Goal: Task Accomplishment & Management: Use online tool/utility

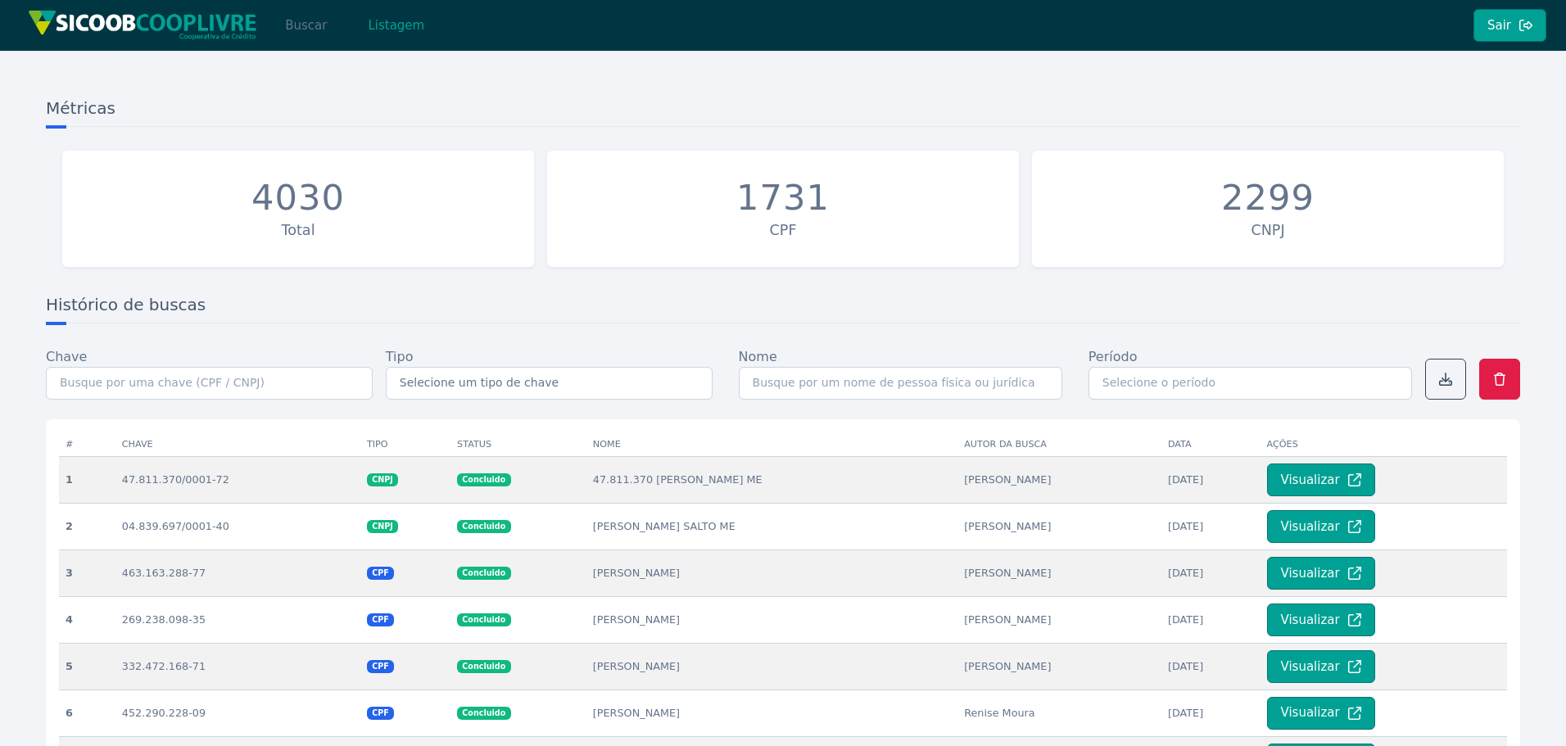
click at [293, 32] on button "Buscar" at bounding box center [306, 25] width 70 height 33
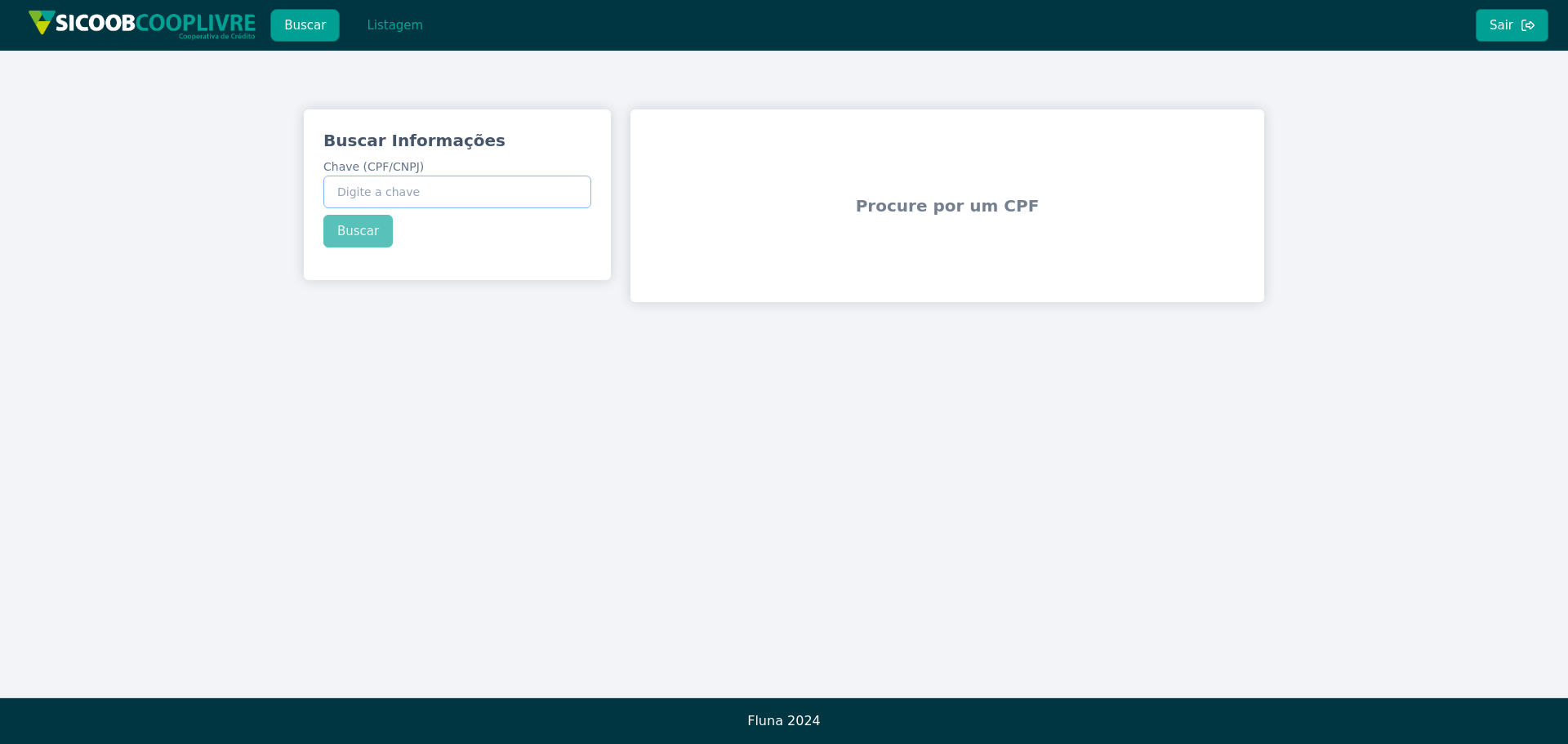
click at [413, 195] on input "Chave (CPF/CNPJ)" at bounding box center [457, 191] width 268 height 33
paste input "262.825.498-09"
type input "262.825.498-09"
click at [380, 231] on div "Buscar Informações Chave (CPF/CNPJ) 262.825.498-09 Buscar" at bounding box center [458, 188] width 307 height 158
click at [368, 237] on button "Buscar" at bounding box center [358, 230] width 70 height 33
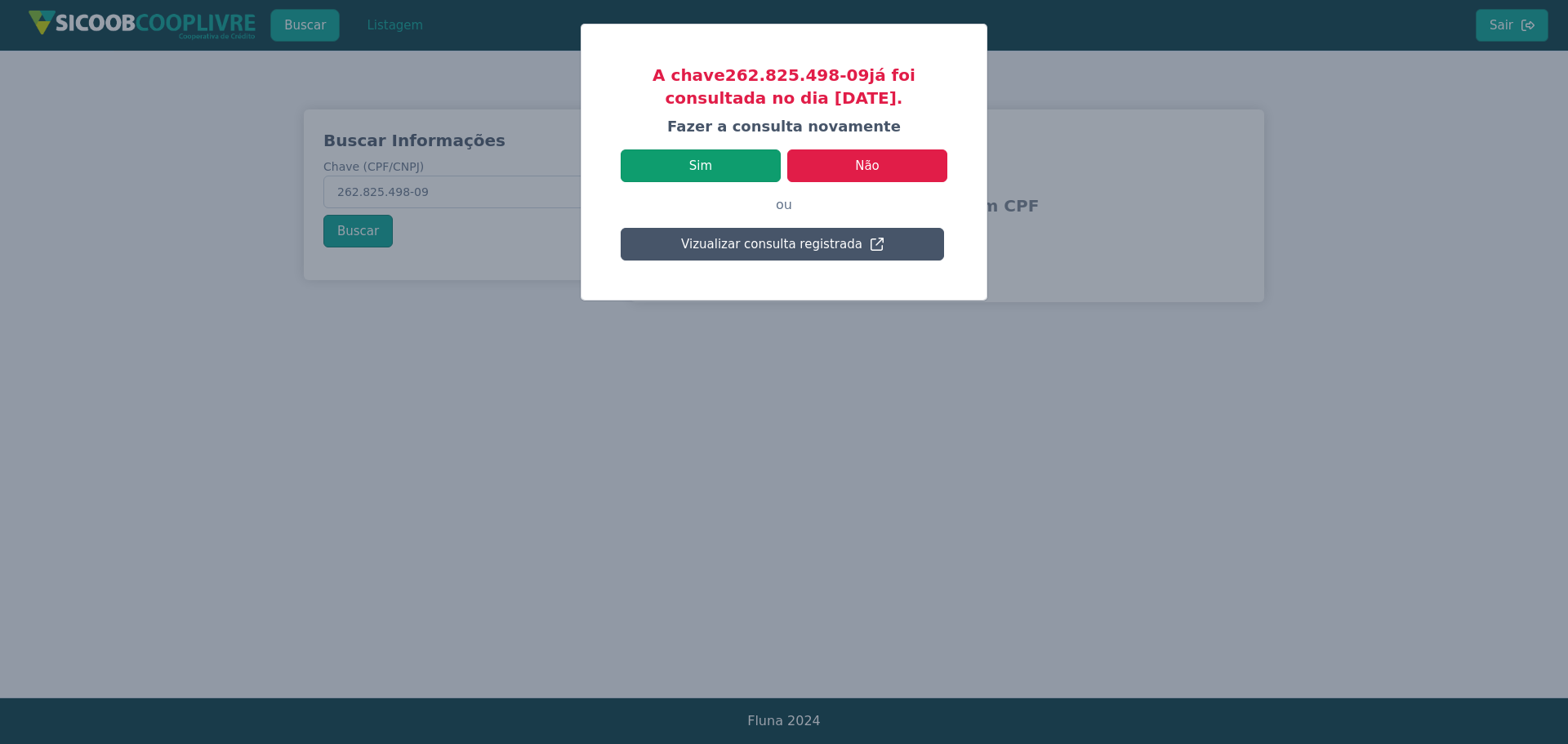
click at [752, 152] on button "Sim" at bounding box center [701, 166] width 160 height 33
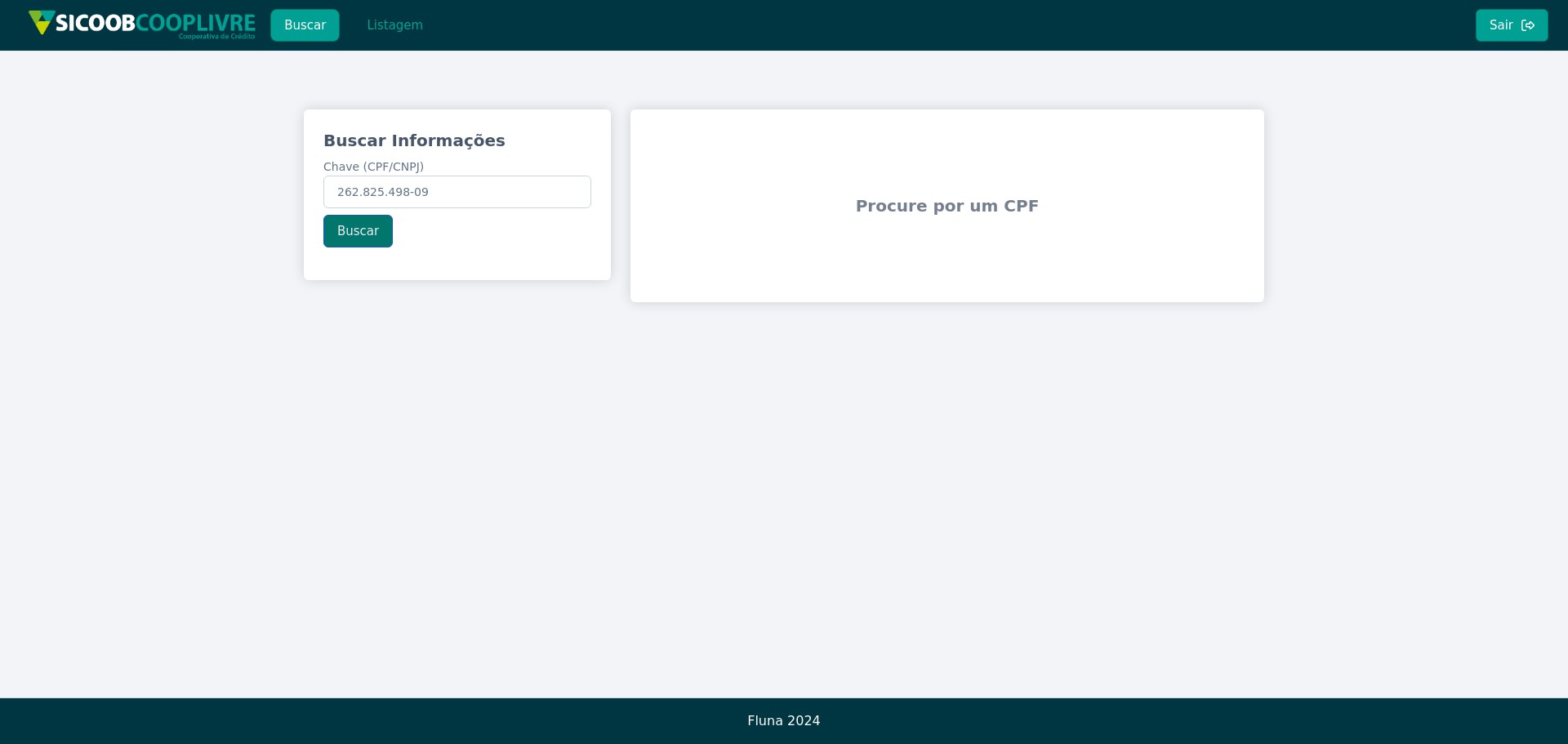
click at [371, 231] on button "Buscar" at bounding box center [358, 230] width 70 height 33
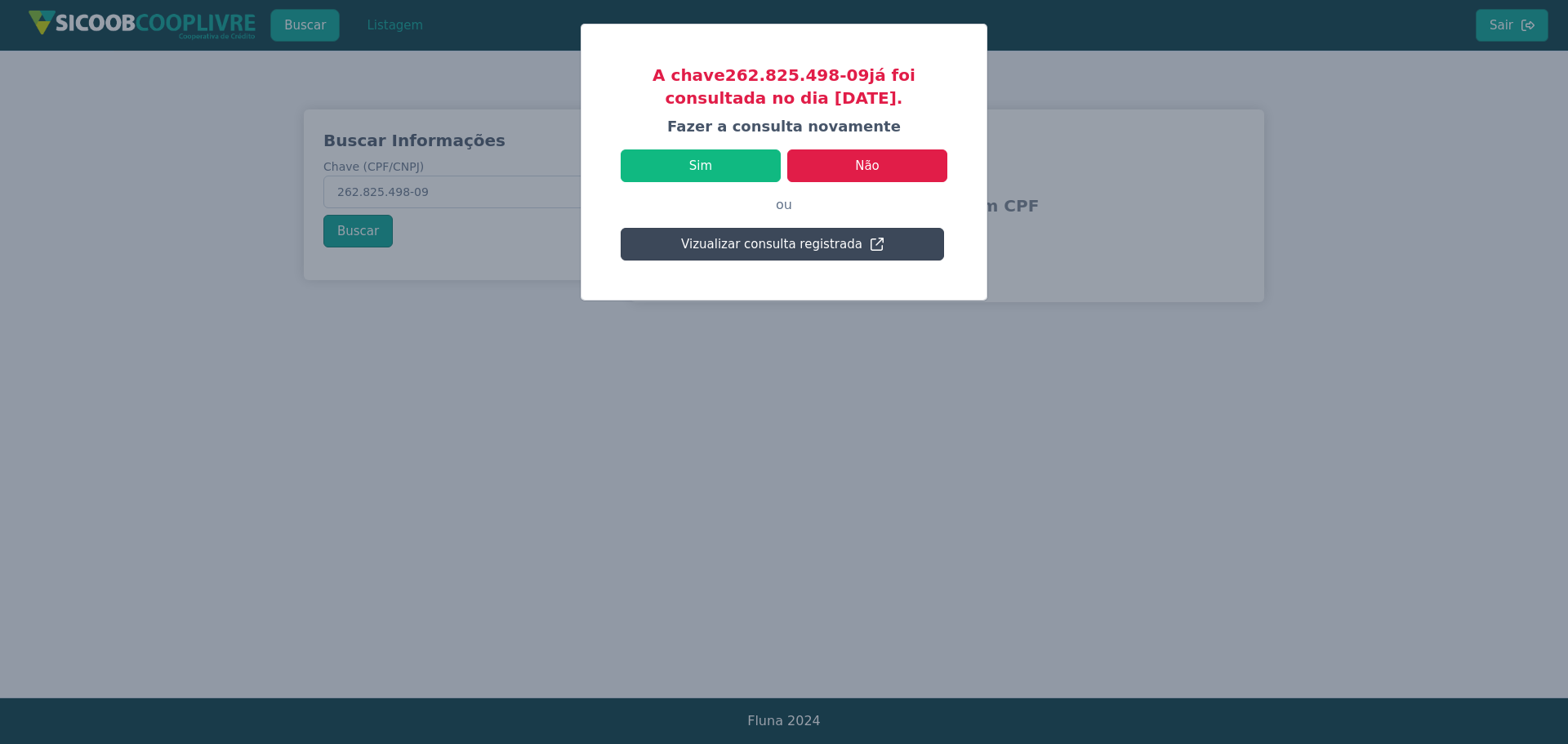
click at [774, 244] on button "Vizualizar consulta registrada" at bounding box center [783, 244] width 323 height 33
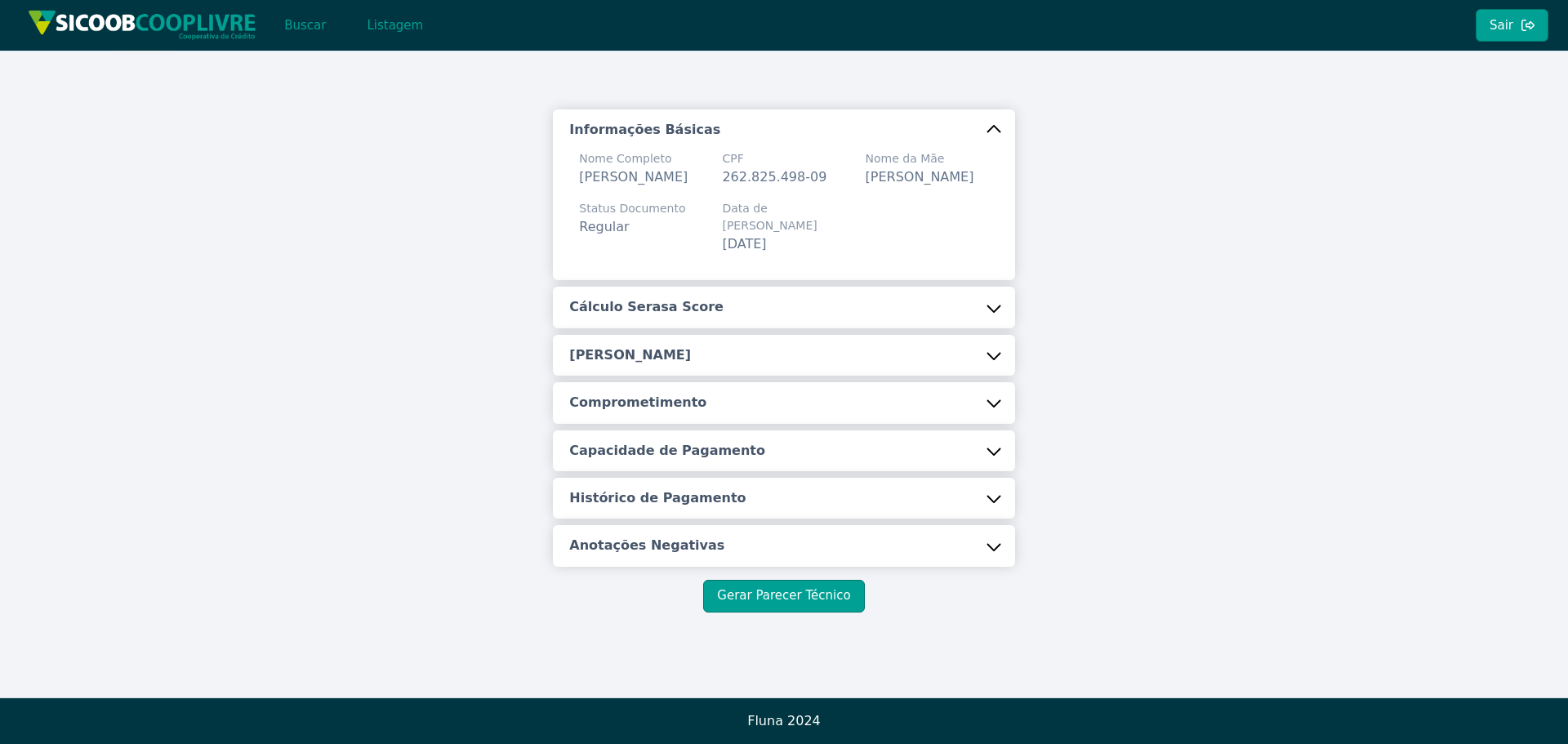
click at [721, 327] on button "Cálculo Serasa Score" at bounding box center [784, 307] width 462 height 41
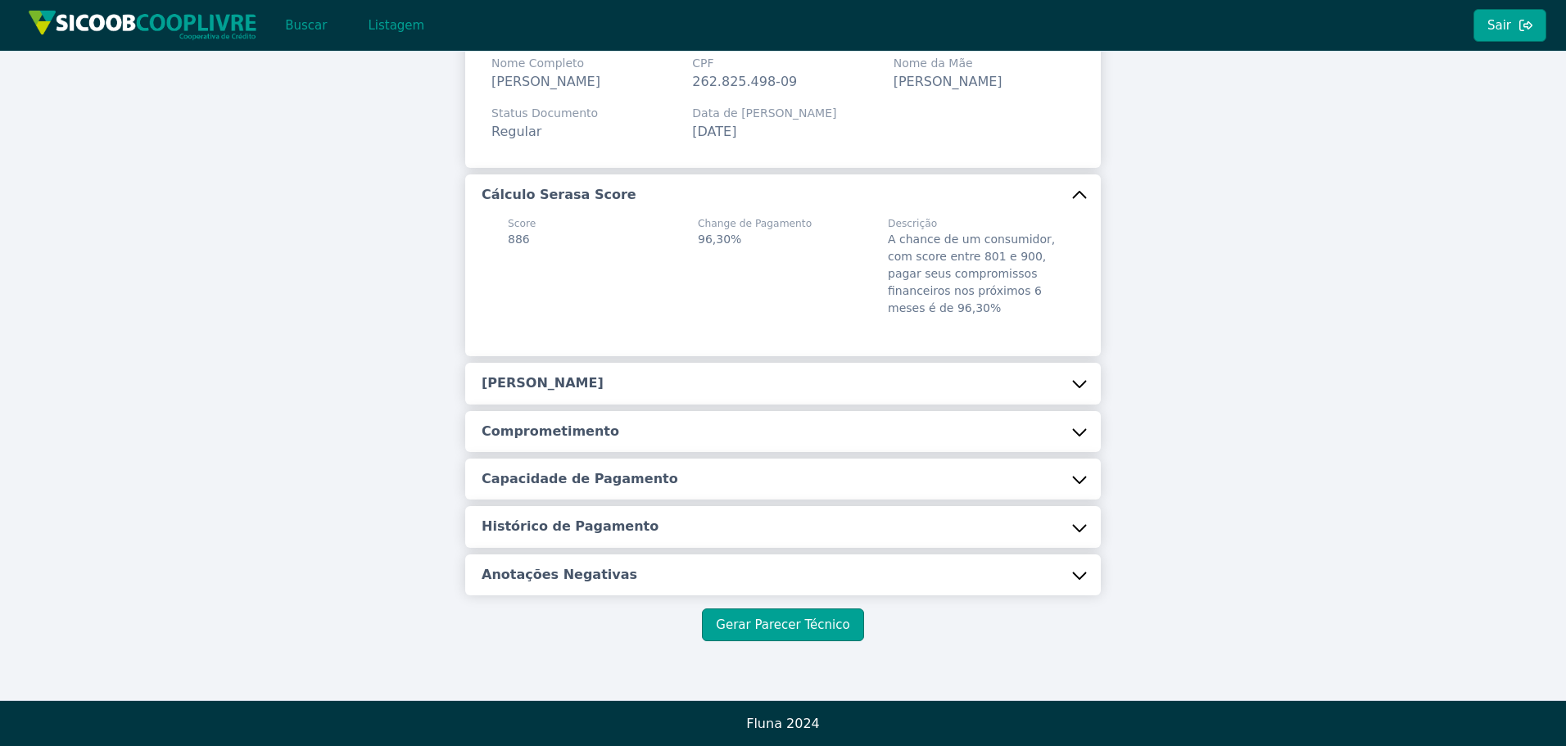
scroll to position [97, 0]
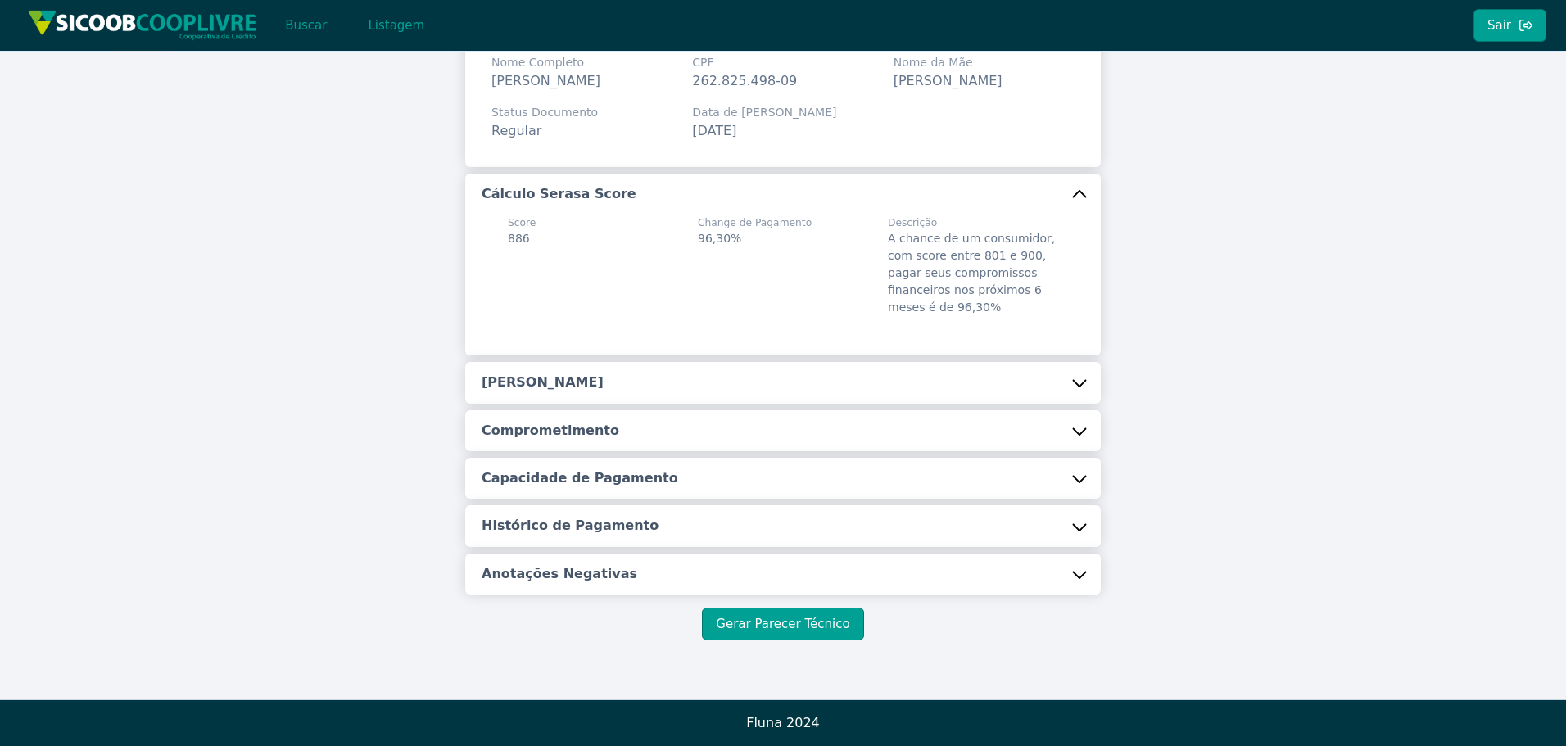
click at [603, 385] on button "[PERSON_NAME]" at bounding box center [783, 382] width 636 height 41
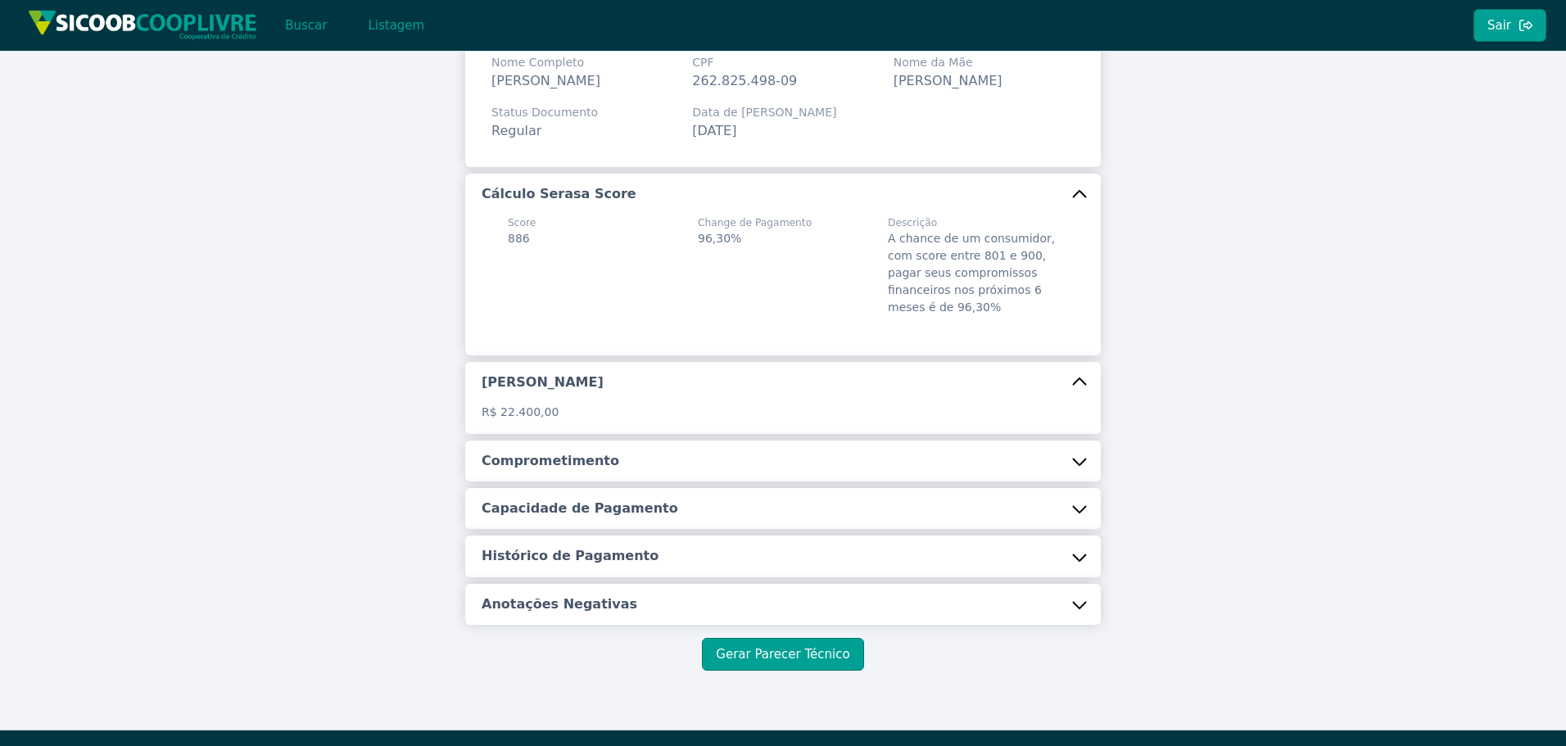
click at [618, 469] on button "Comprometimento" at bounding box center [783, 461] width 636 height 41
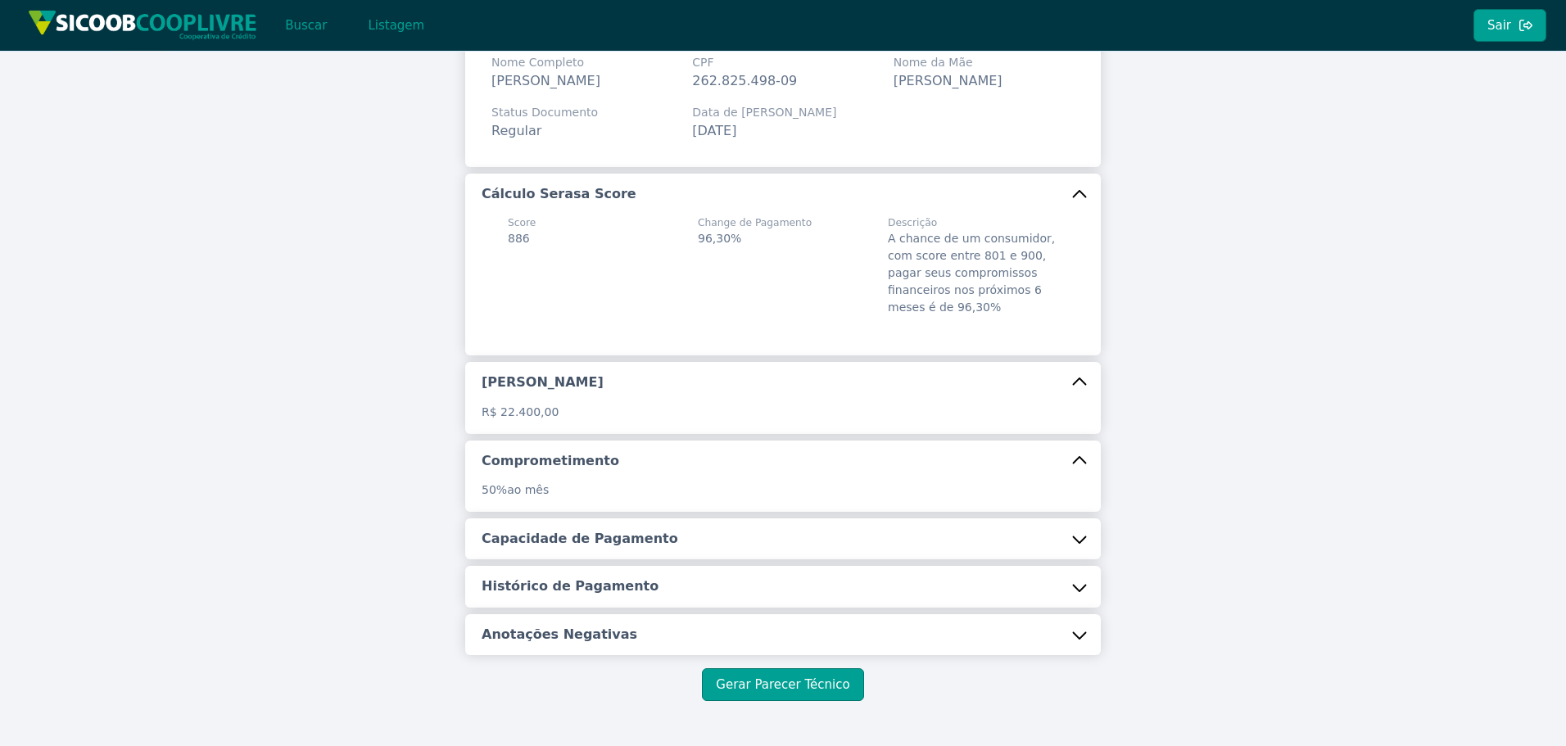
click at [617, 556] on button "Capacidade de Pagamento" at bounding box center [783, 539] width 636 height 41
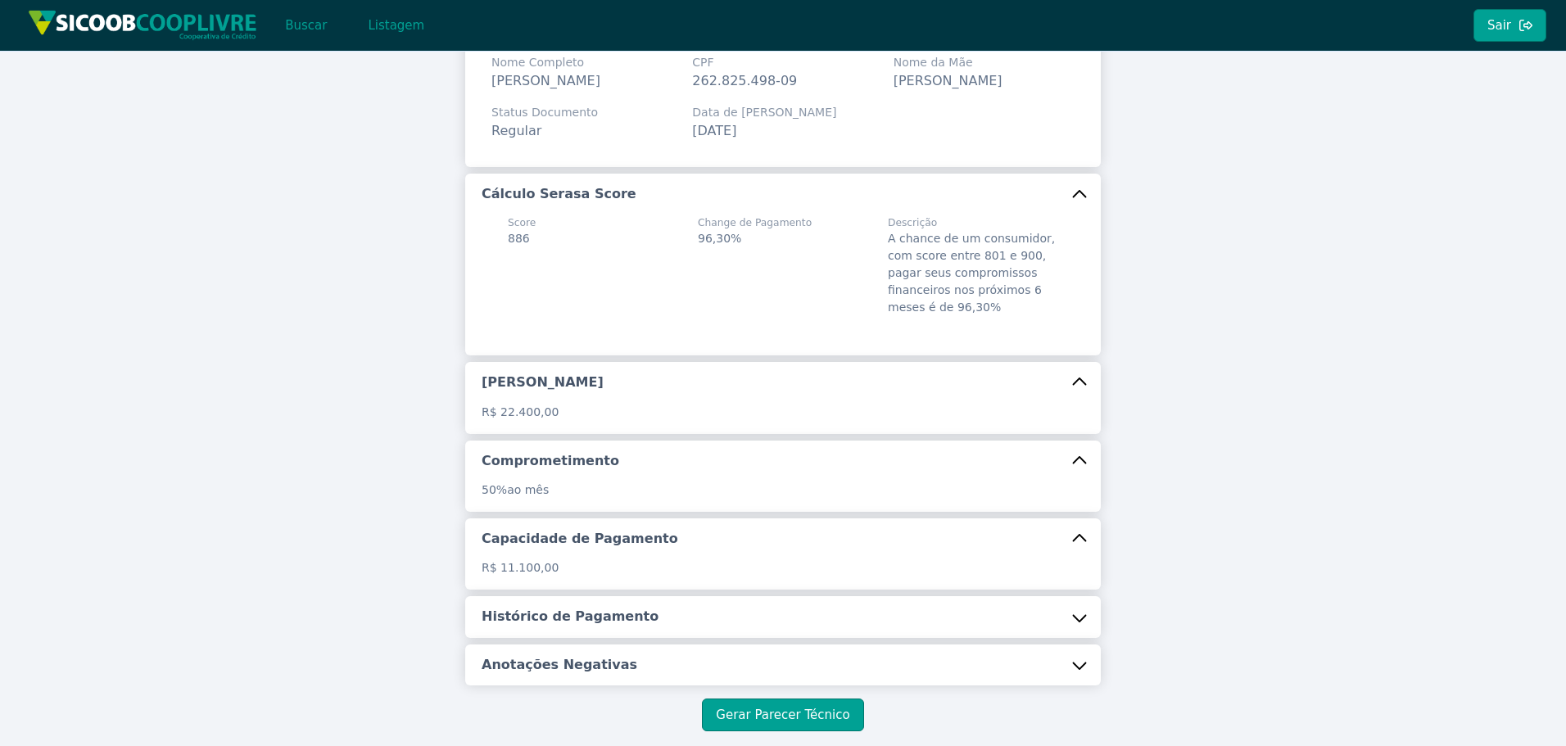
click at [590, 627] on button "Histórico de Pagamento" at bounding box center [783, 616] width 636 height 41
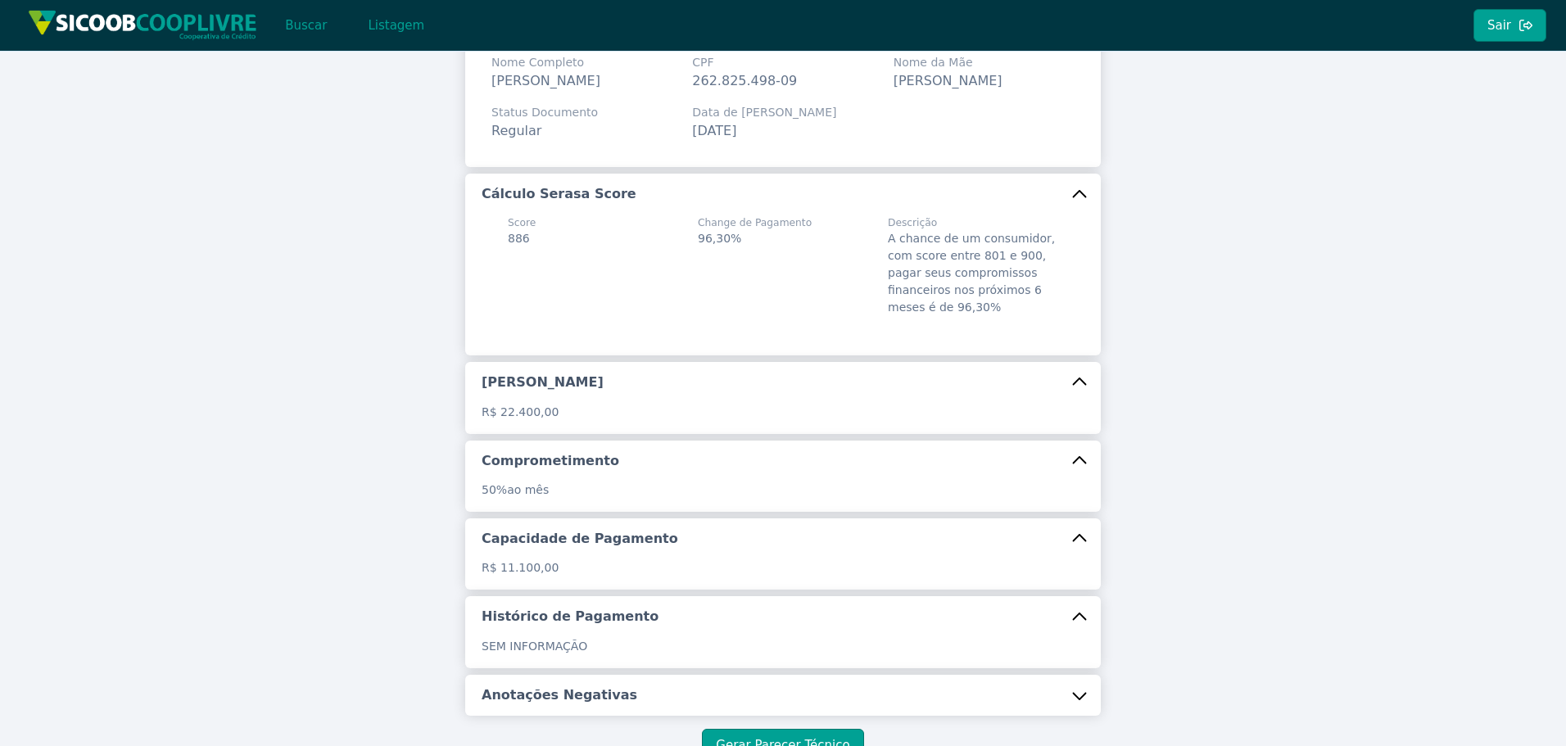
click at [587, 684] on button "Anotações Negativas" at bounding box center [783, 695] width 636 height 41
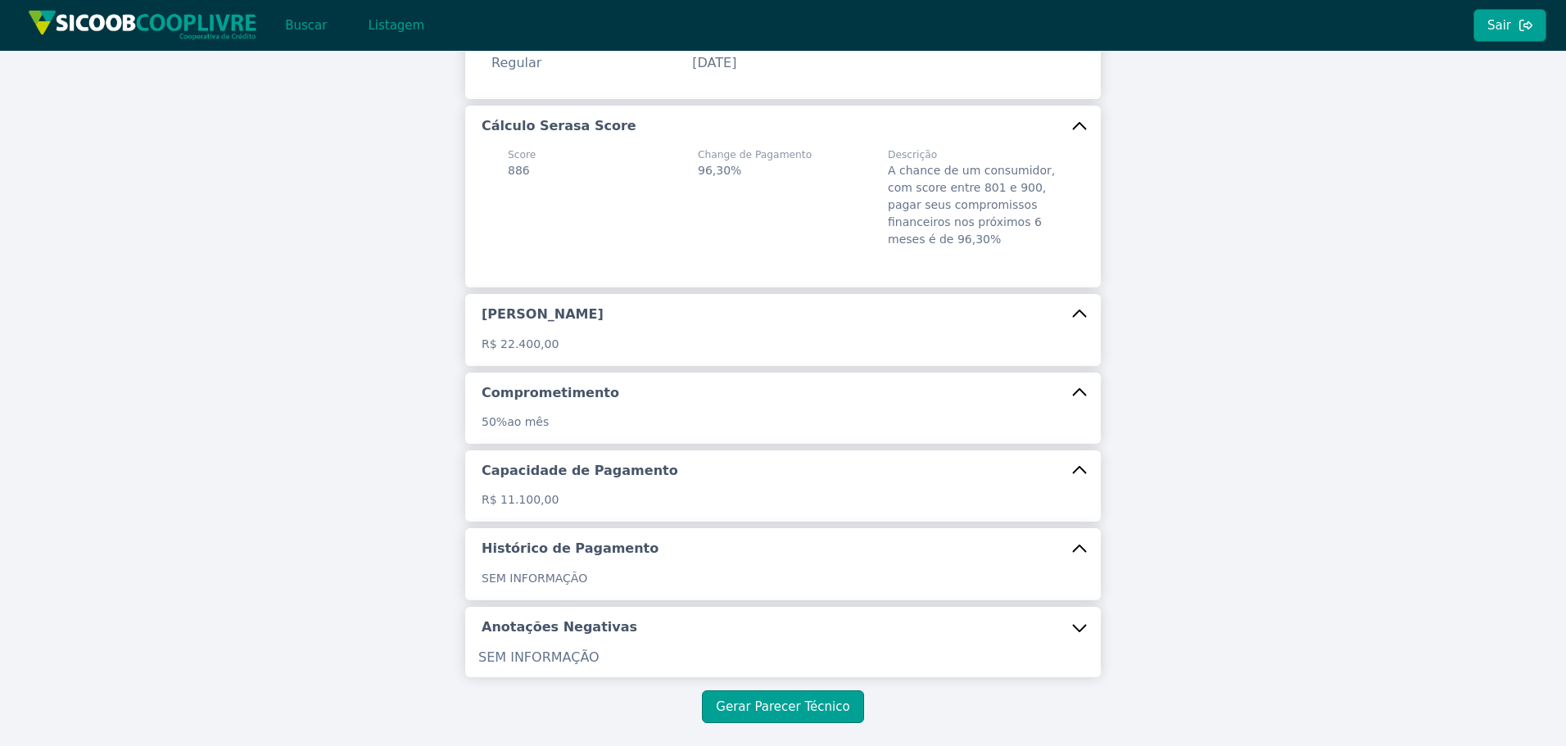
scroll to position [247, 0]
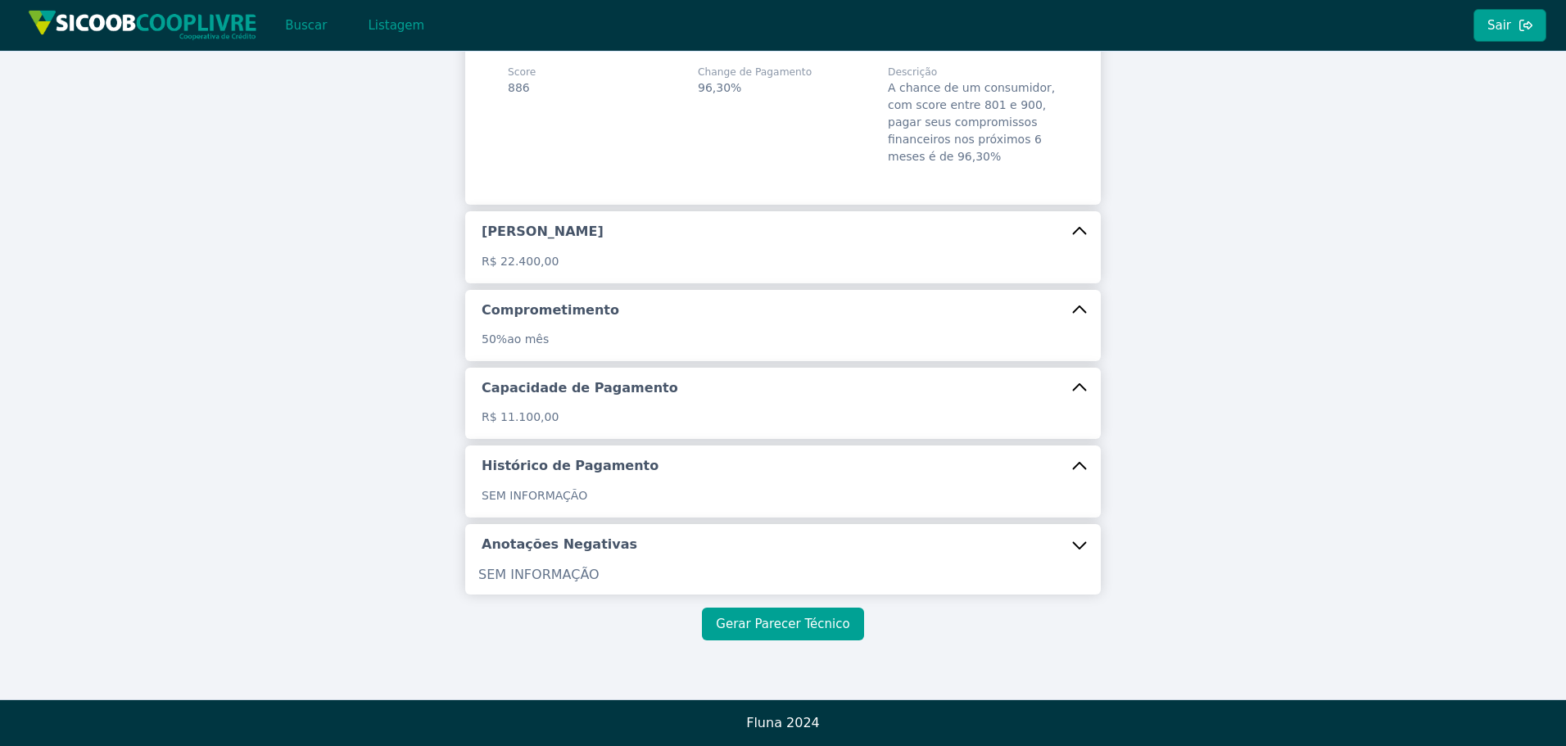
click at [762, 618] on button "Gerar Parecer Técnico" at bounding box center [782, 624] width 161 height 33
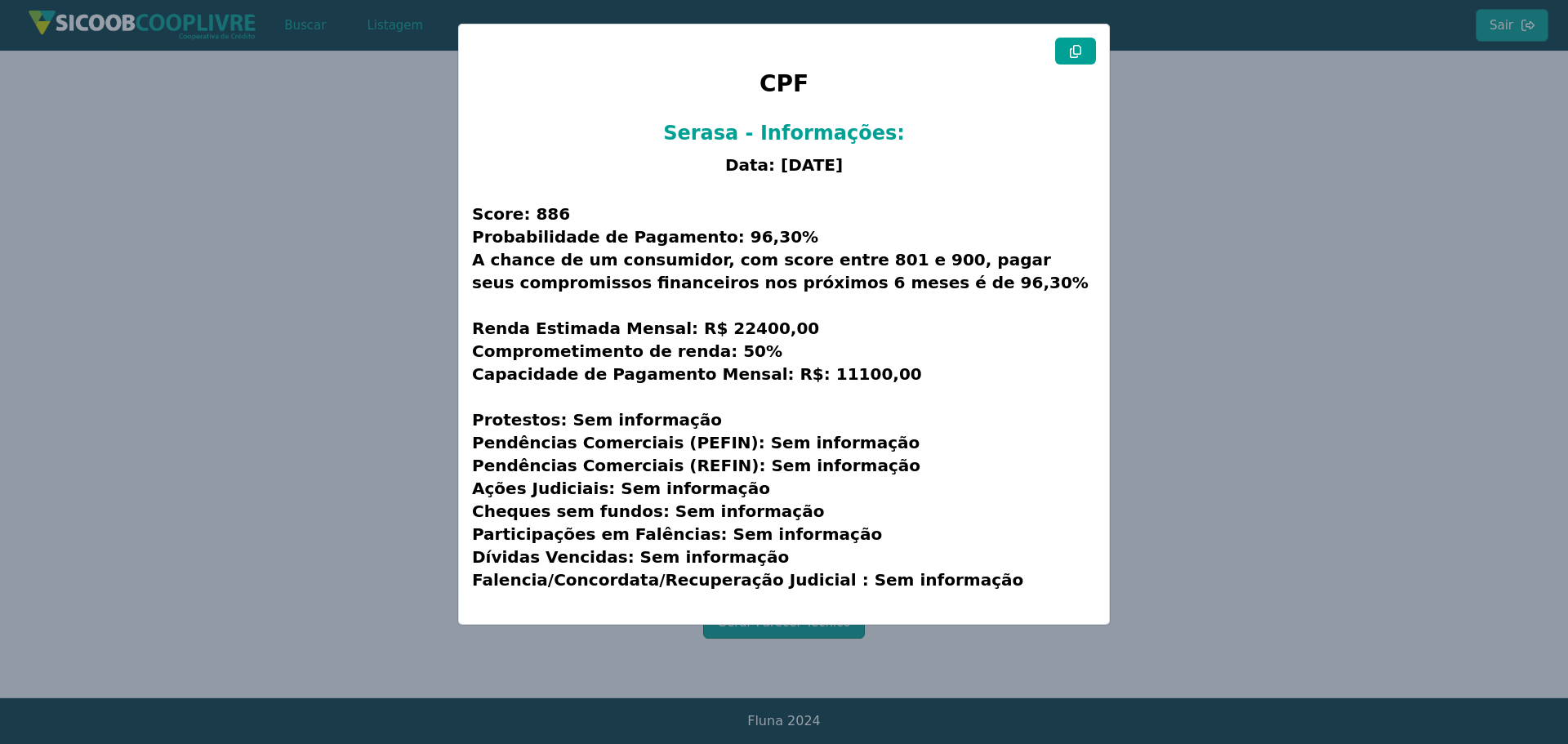
click at [1075, 51] on icon at bounding box center [1075, 51] width 13 height 13
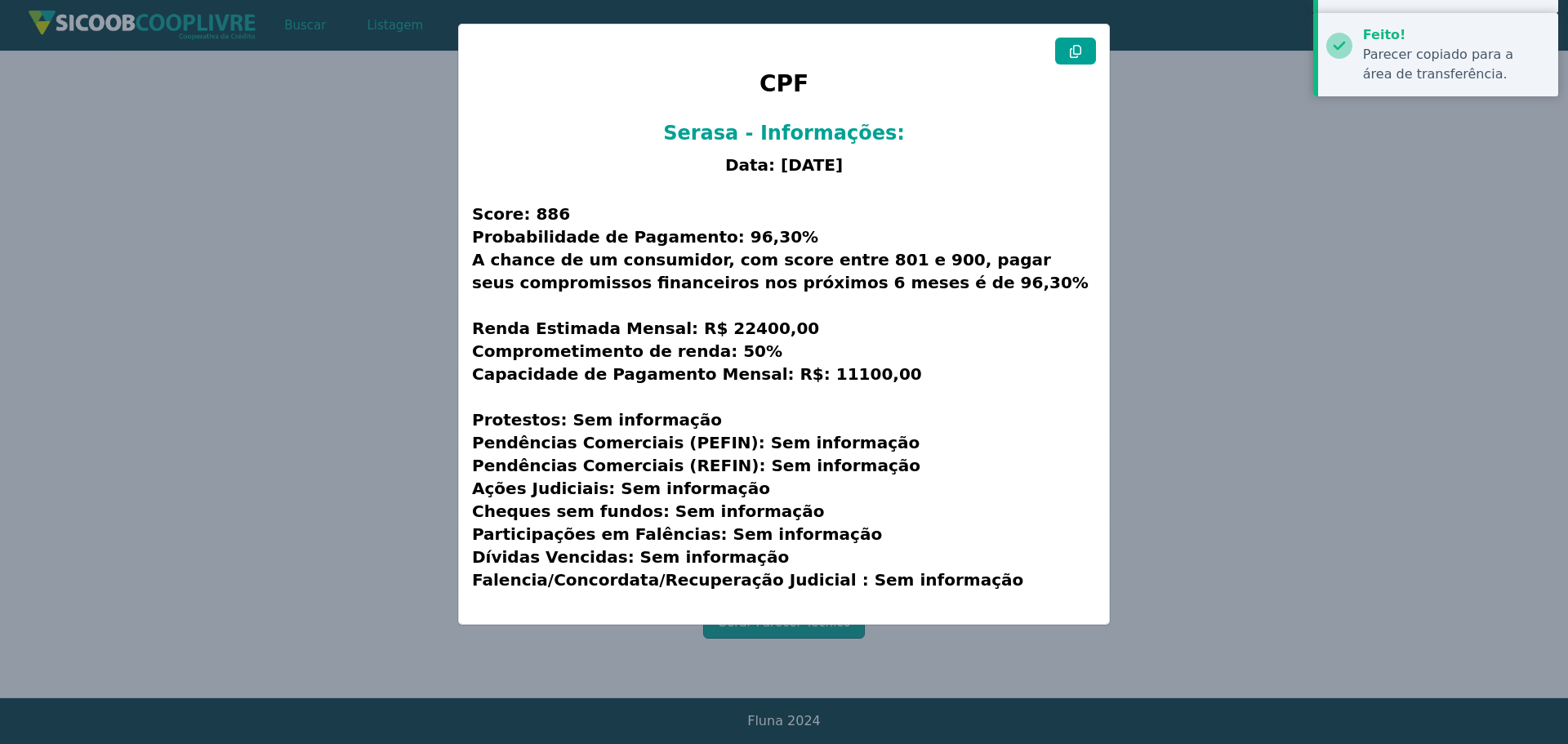
click at [1075, 51] on icon at bounding box center [1075, 51] width 13 height 13
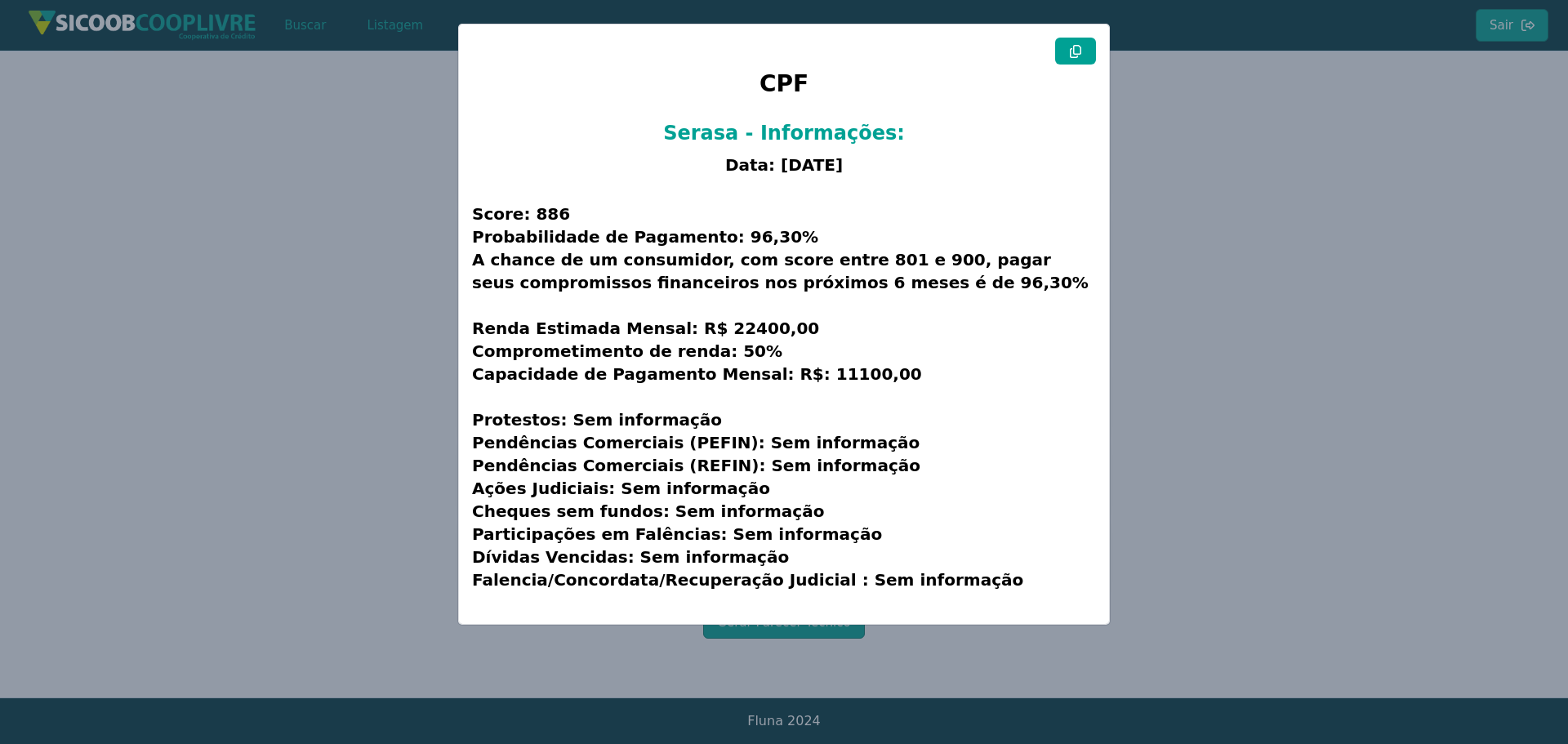
click at [388, 194] on modal-container "CPF Serasa - Informações: Data: [DATE] Score: 886 Probabilidade de Pagamento: 9…" at bounding box center [784, 372] width 1568 height 744
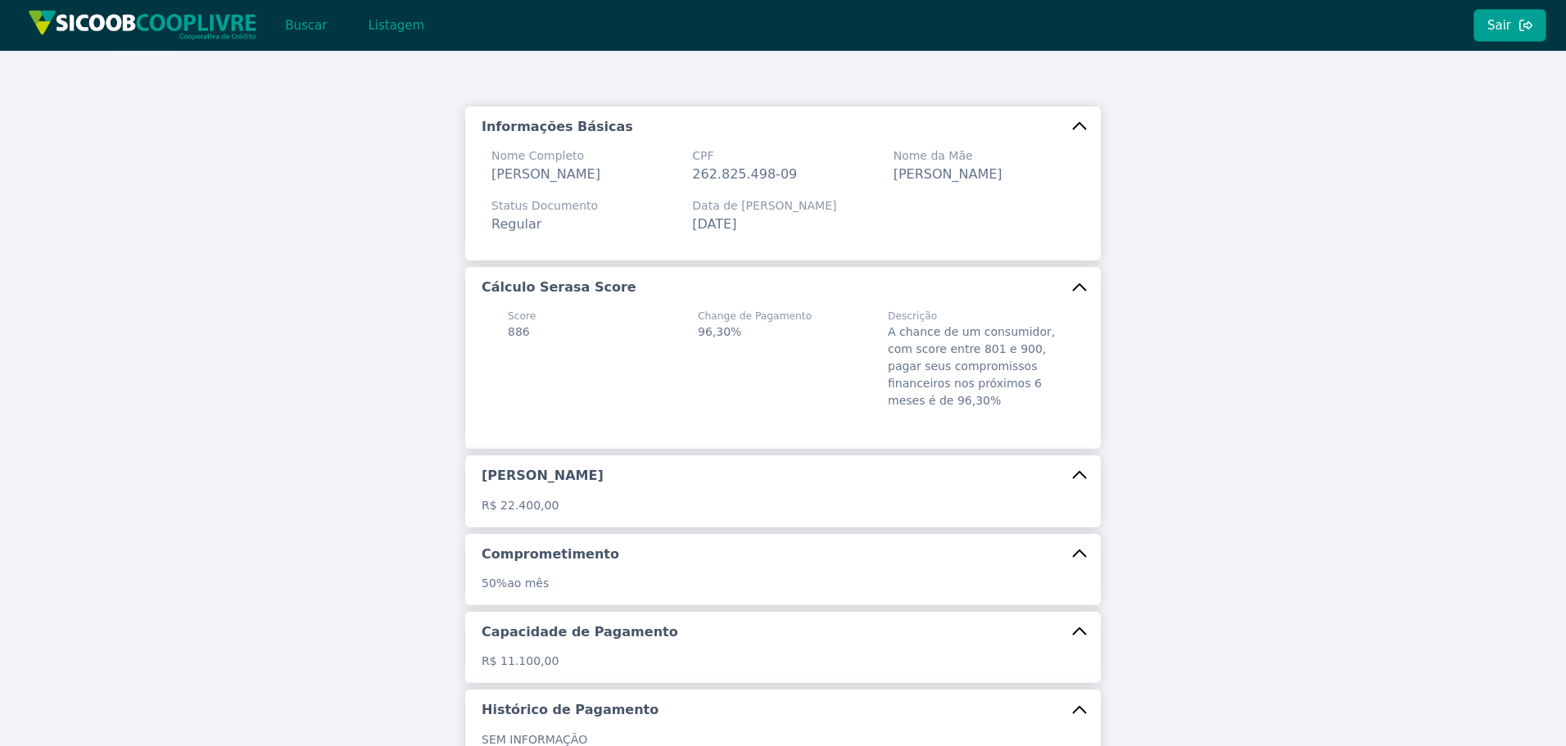
scroll to position [0, 0]
click at [304, 30] on button "Buscar" at bounding box center [306, 25] width 70 height 33
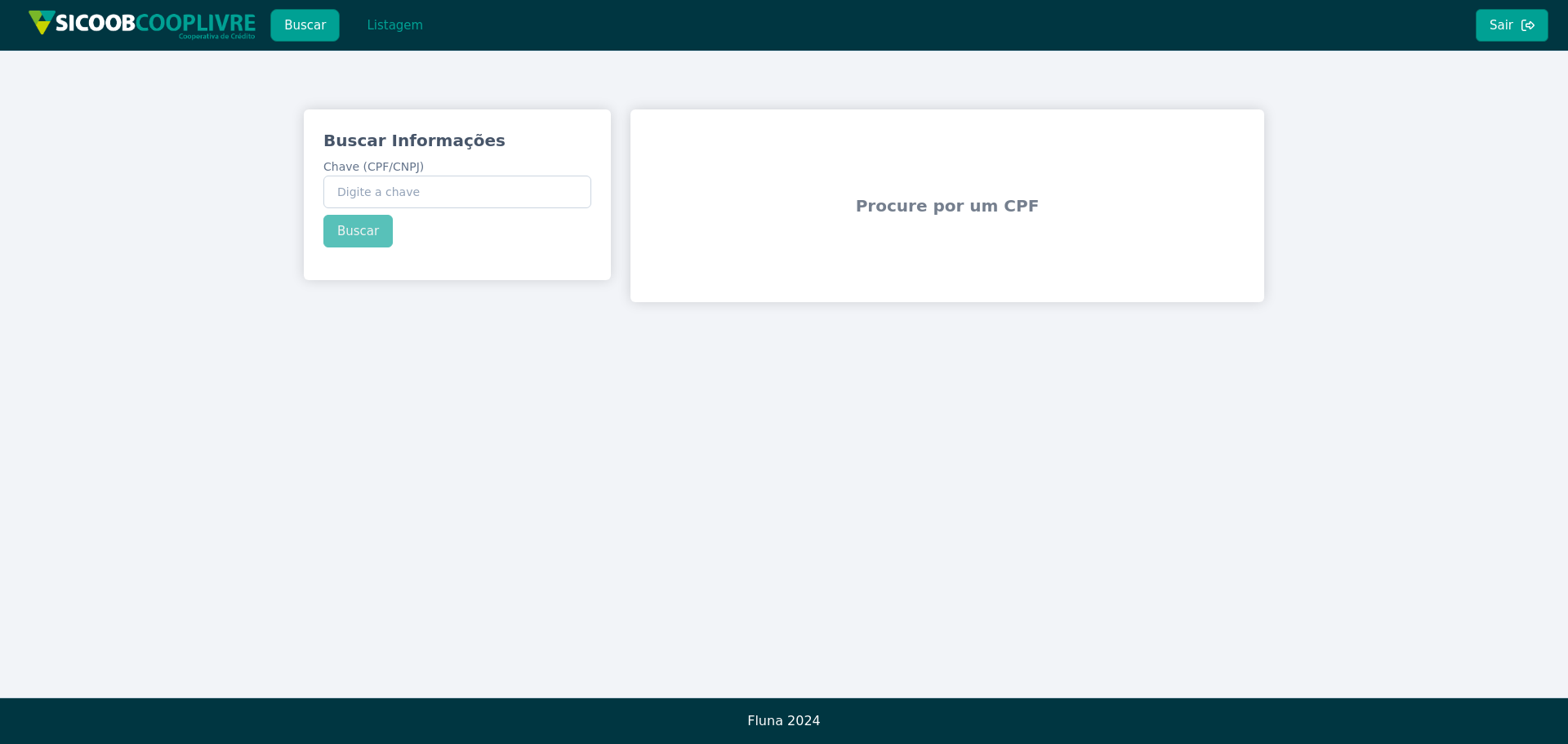
click at [423, 208] on div "Buscar Informações Chave (CPF/CNPJ) Buscar" at bounding box center [458, 188] width 307 height 158
click at [424, 205] on input "Chave (CPF/CNPJ)" at bounding box center [457, 191] width 268 height 33
paste input "52.639.444/0001-75"
type input "52.639.444/0001-75"
click at [368, 227] on div "Buscar Informações Chave (CPF/CNPJ) 52.639.444/0001-75 Buscar" at bounding box center [458, 188] width 307 height 158
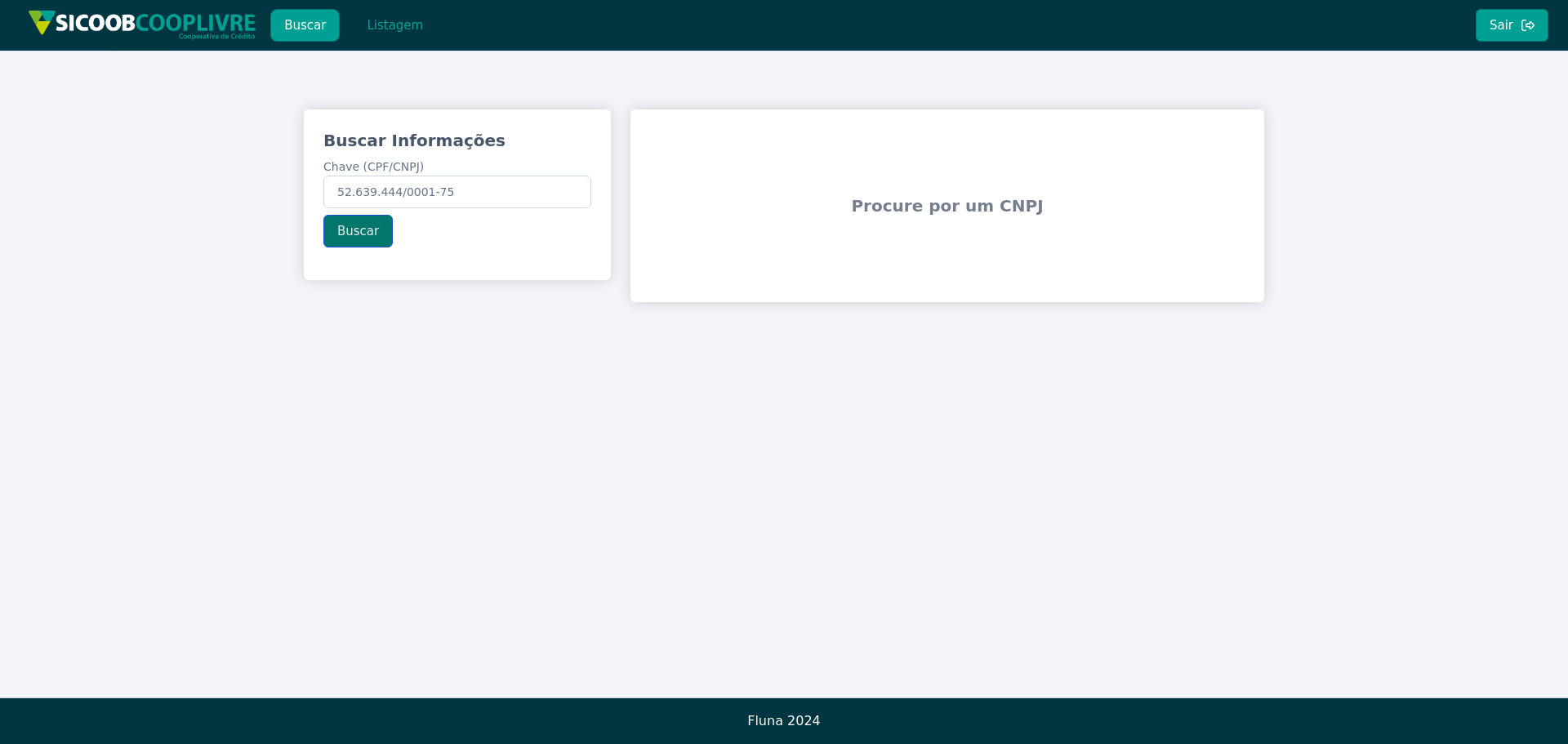
click at [368, 229] on button "Buscar" at bounding box center [358, 230] width 70 height 33
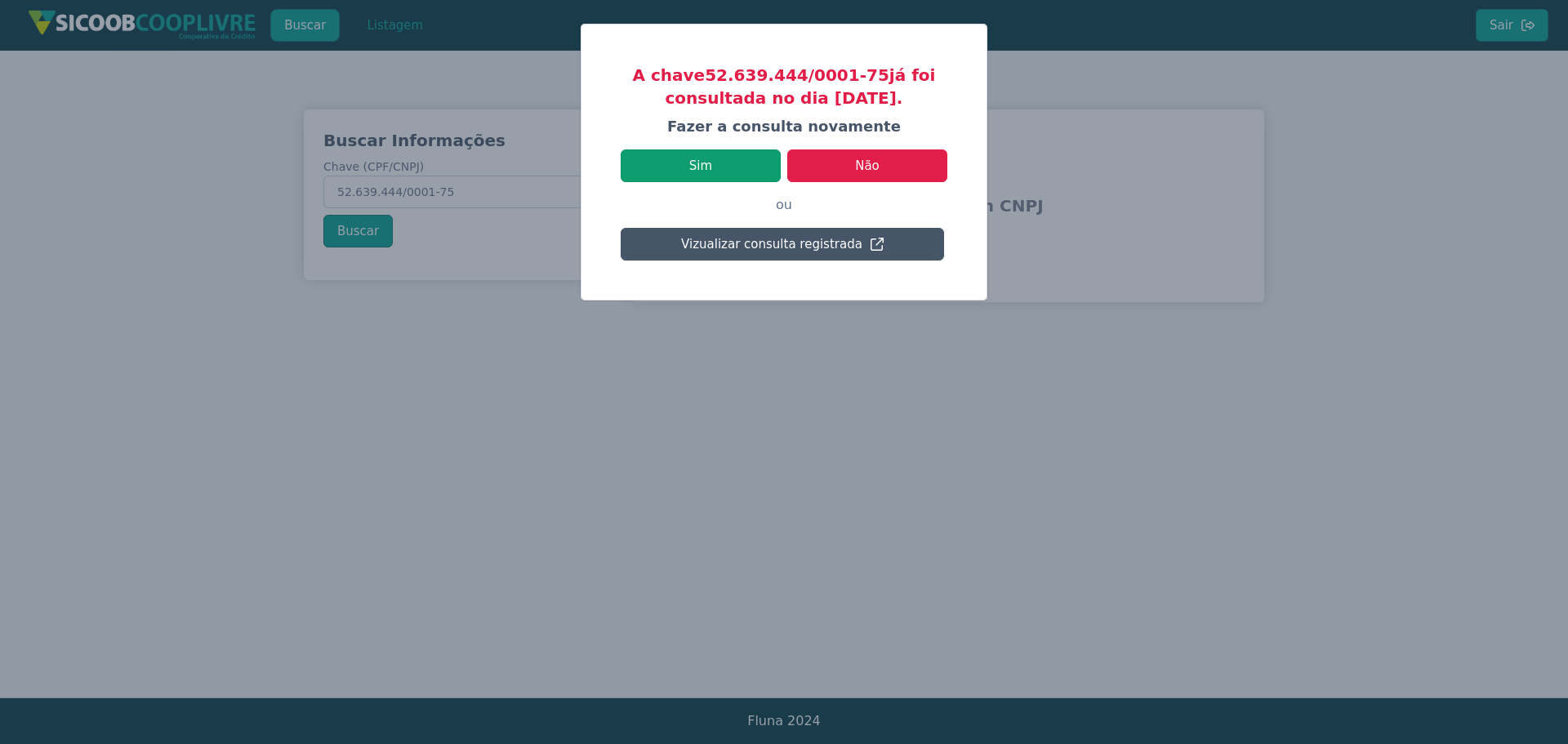
click at [717, 171] on button "Sim" at bounding box center [701, 166] width 160 height 33
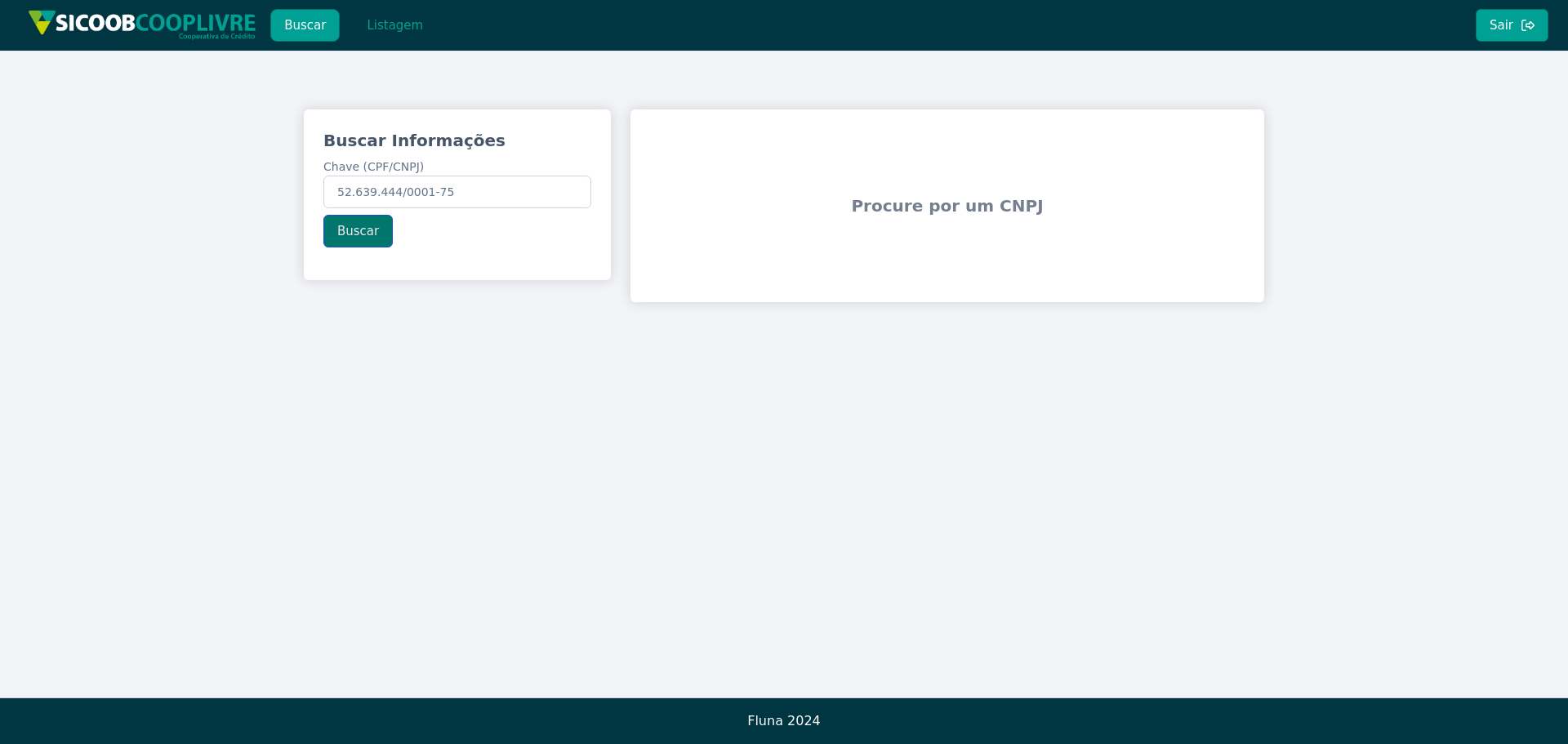
click at [372, 228] on button "Buscar" at bounding box center [358, 230] width 70 height 33
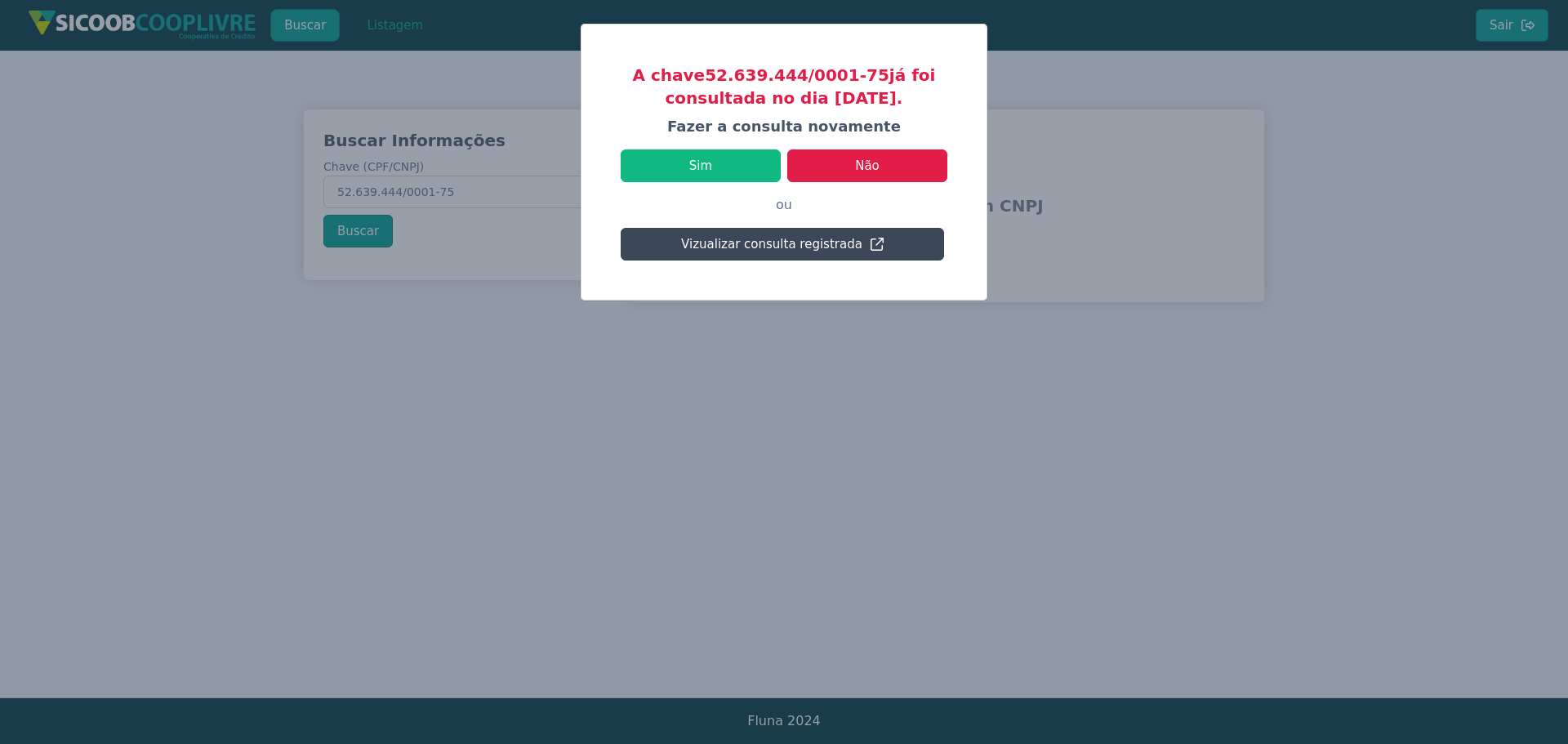
click at [821, 256] on button "Vizualizar consulta registrada" at bounding box center [783, 244] width 323 height 33
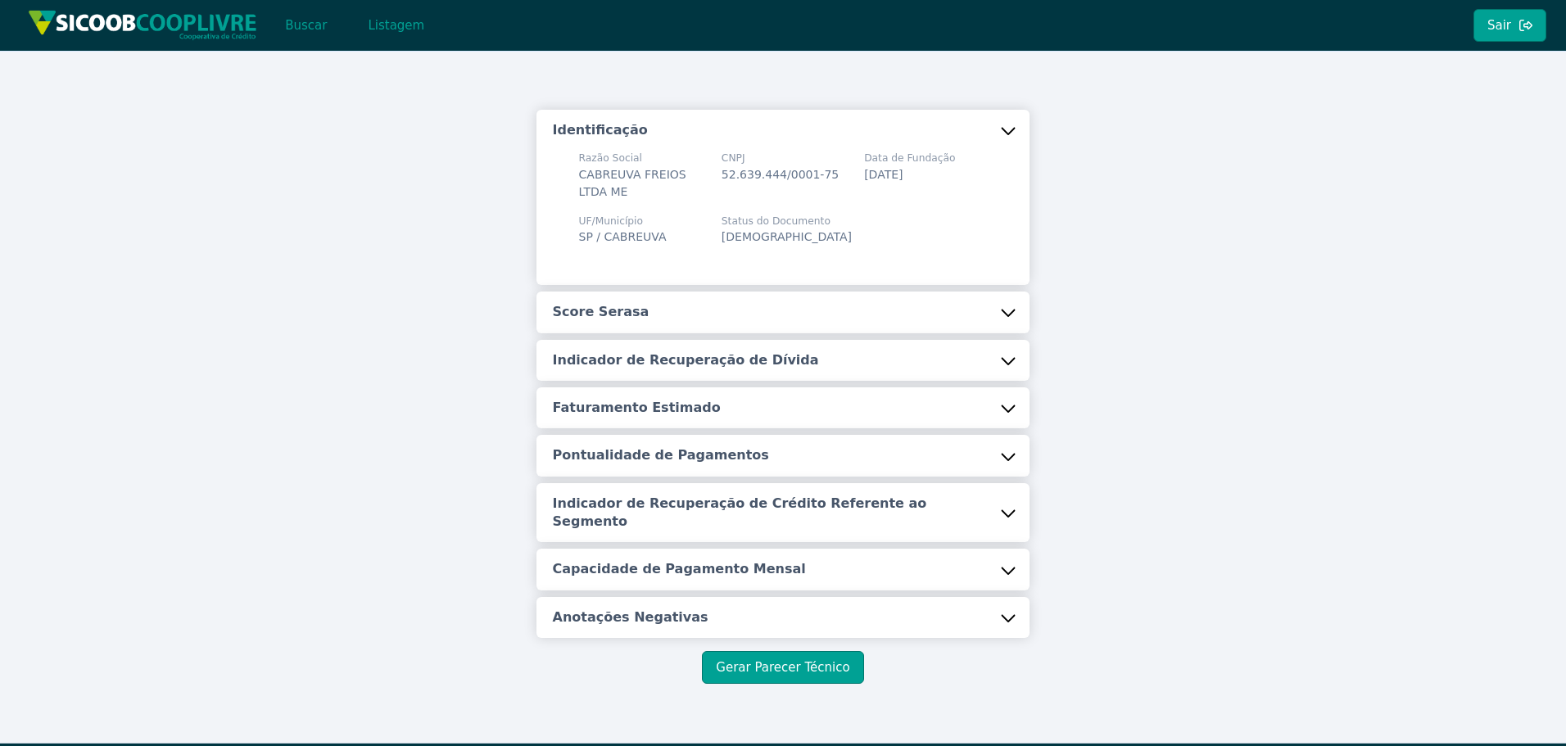
click at [779, 310] on button "Score Serasa" at bounding box center [784, 312] width 494 height 41
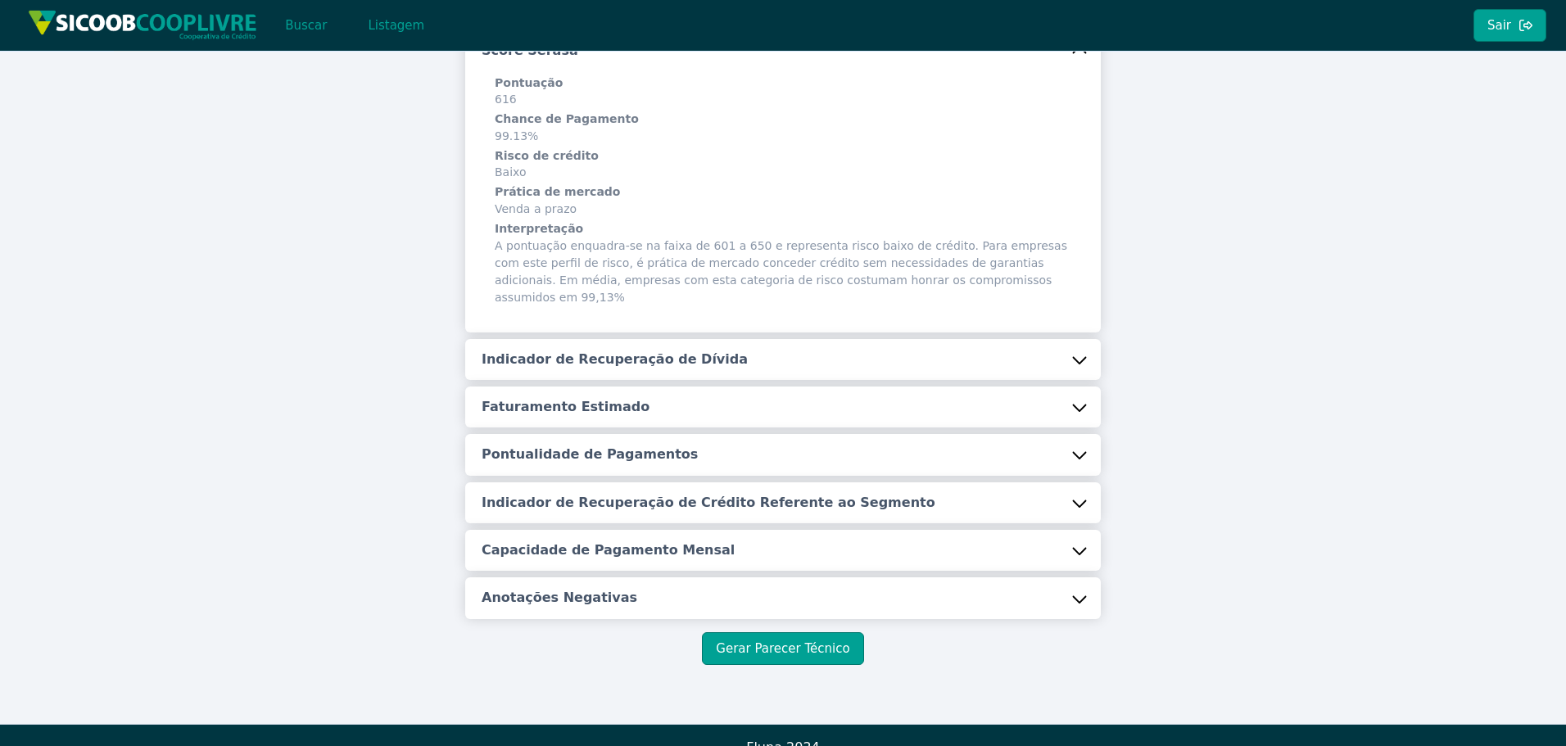
scroll to position [246, 0]
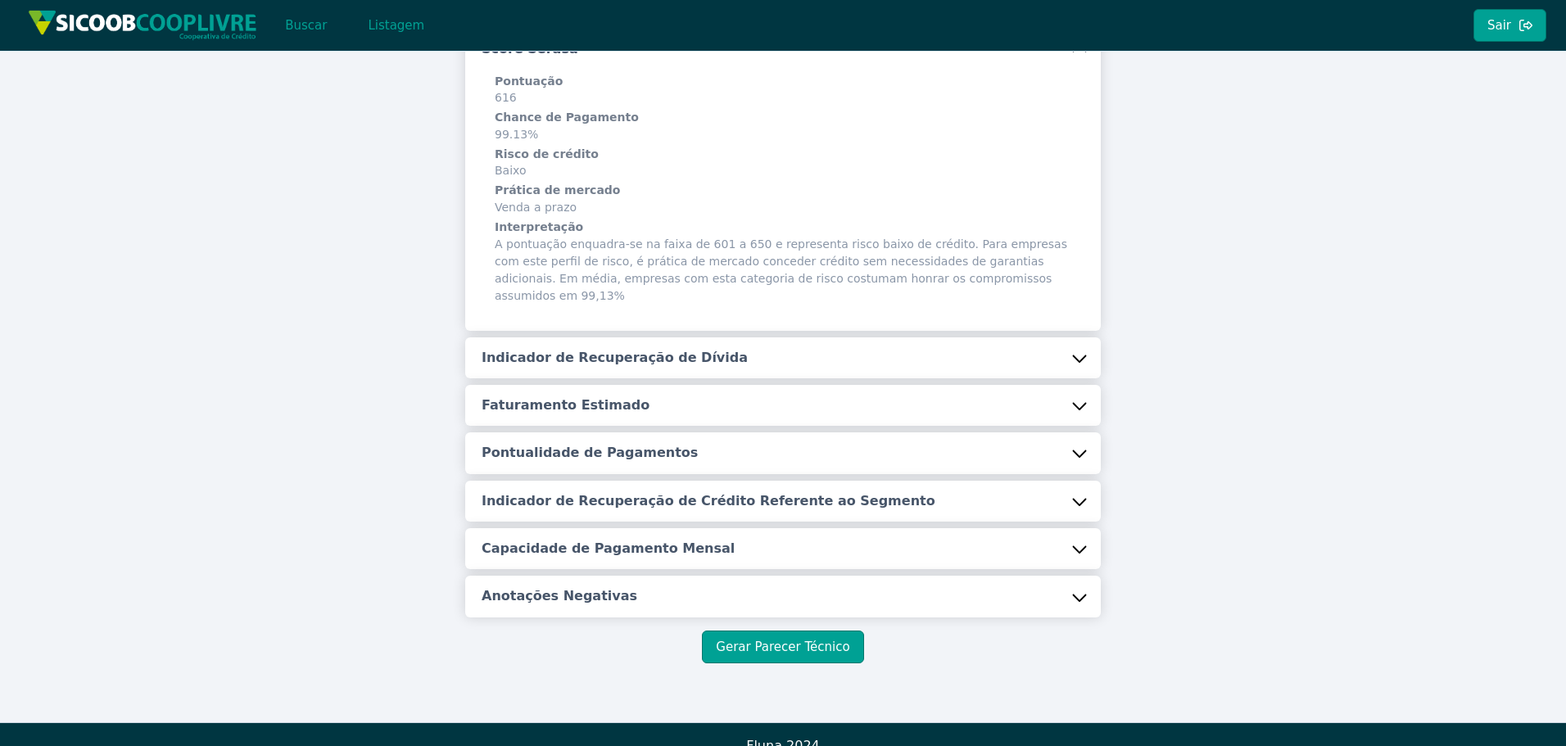
click at [744, 338] on button "Indicador de Recuperação de Dívida" at bounding box center [783, 358] width 636 height 41
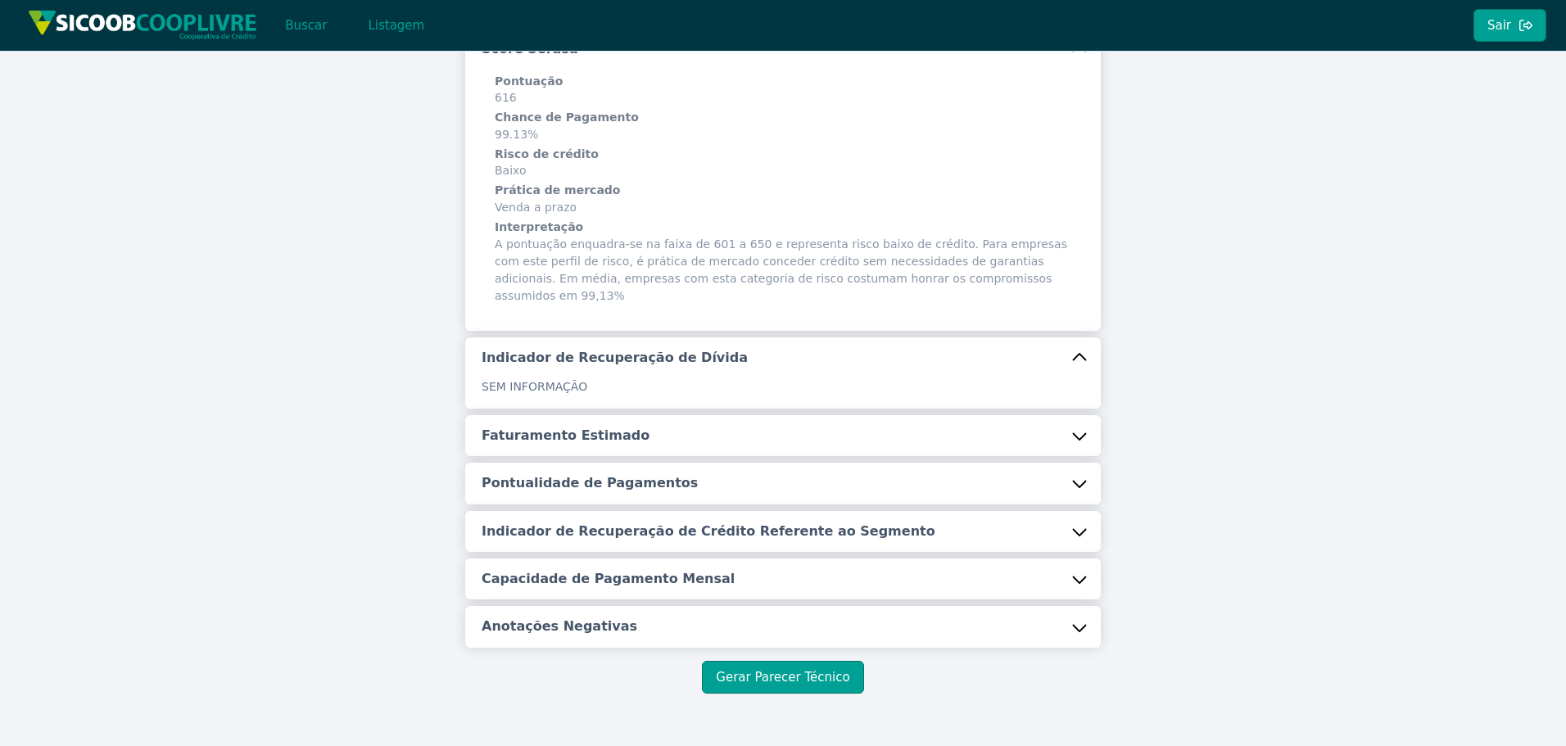
click at [695, 415] on button "Faturamento Estimado" at bounding box center [783, 435] width 636 height 41
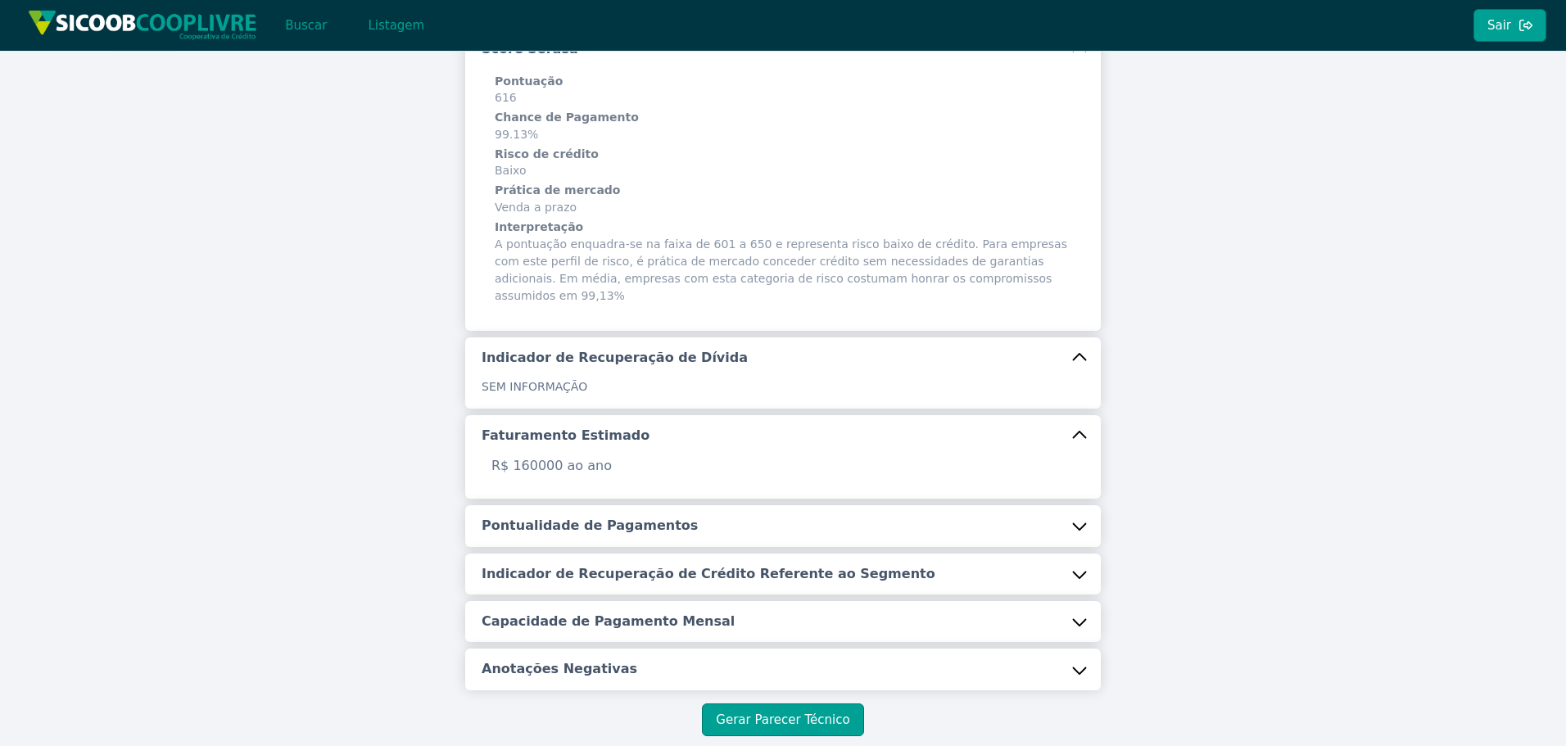
click at [671, 505] on button "Pontualidade de Pagamentos" at bounding box center [783, 525] width 636 height 41
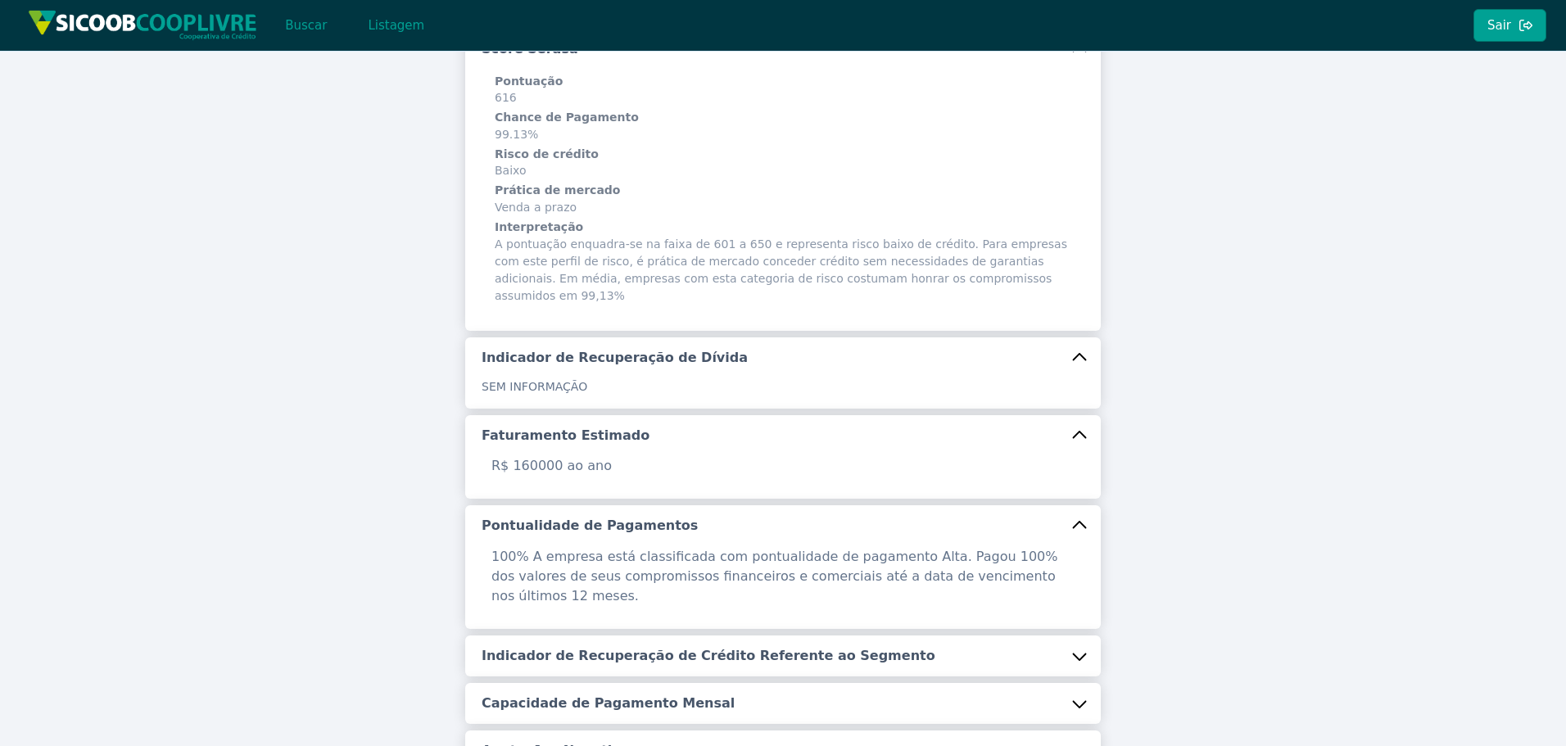
click at [676, 647] on h5 "Indicador de Recuperação de Crédito Referente ao Segmento" at bounding box center [709, 656] width 454 height 18
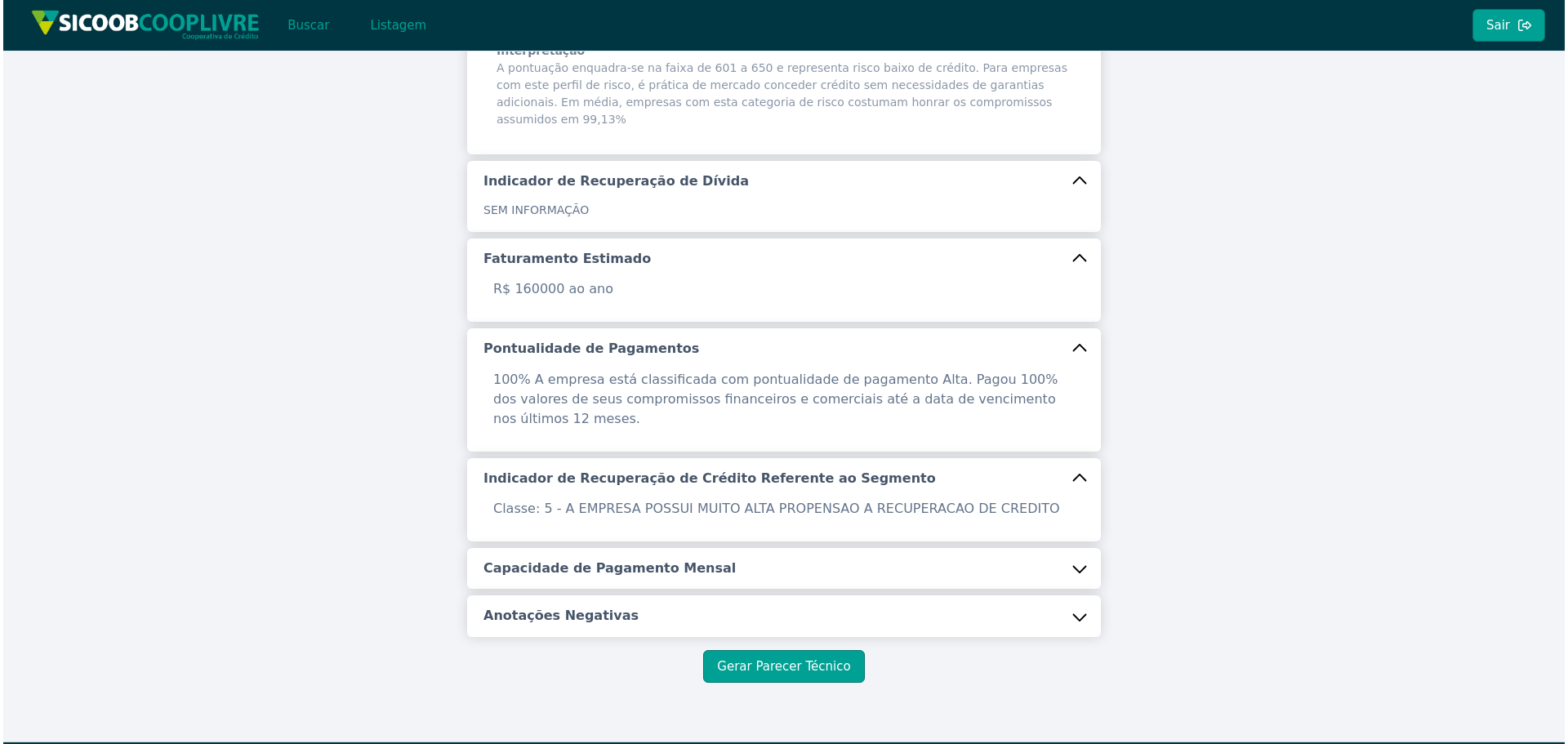
scroll to position [428, 0]
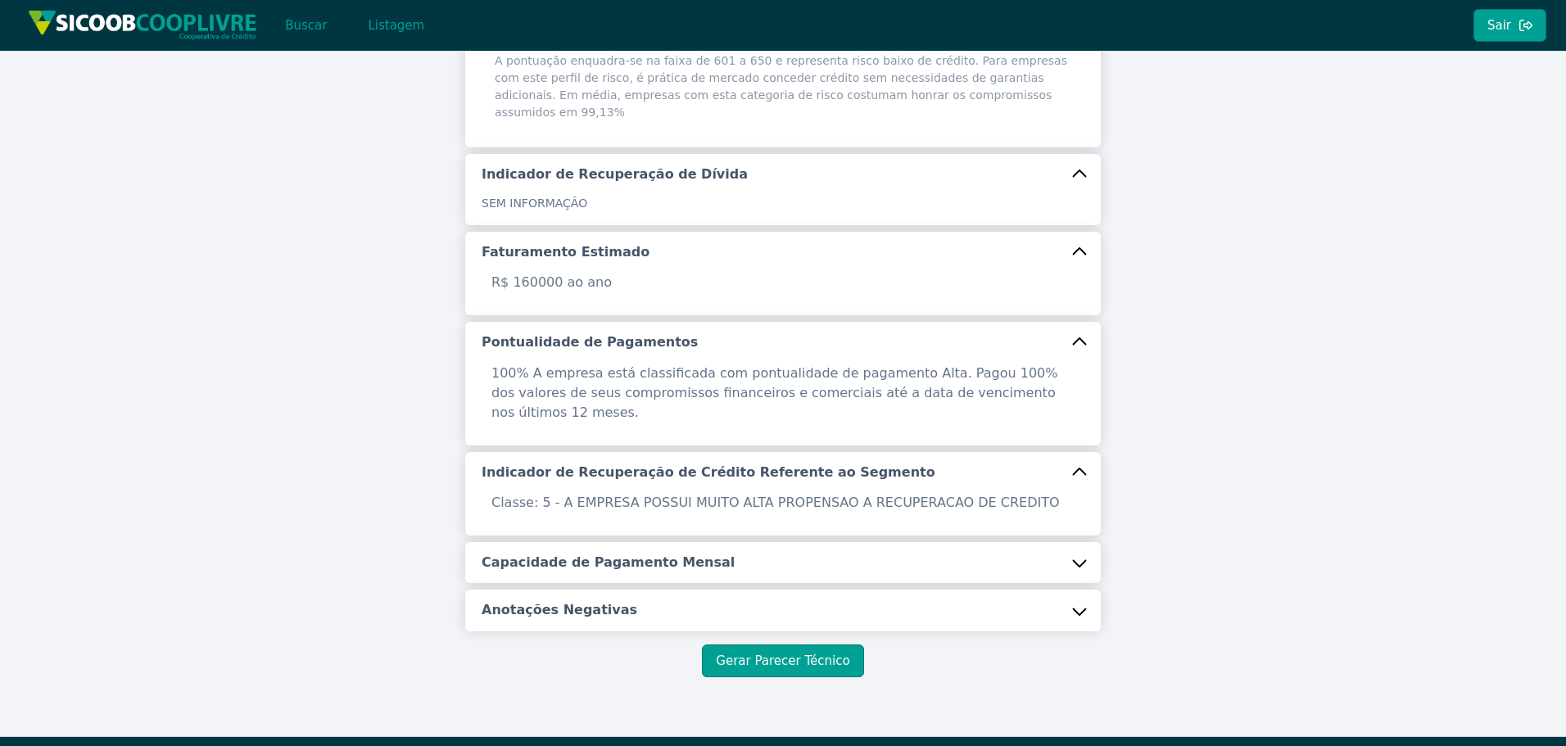
click at [635, 542] on button "Capacidade de Pagamento Mensal" at bounding box center [783, 562] width 636 height 41
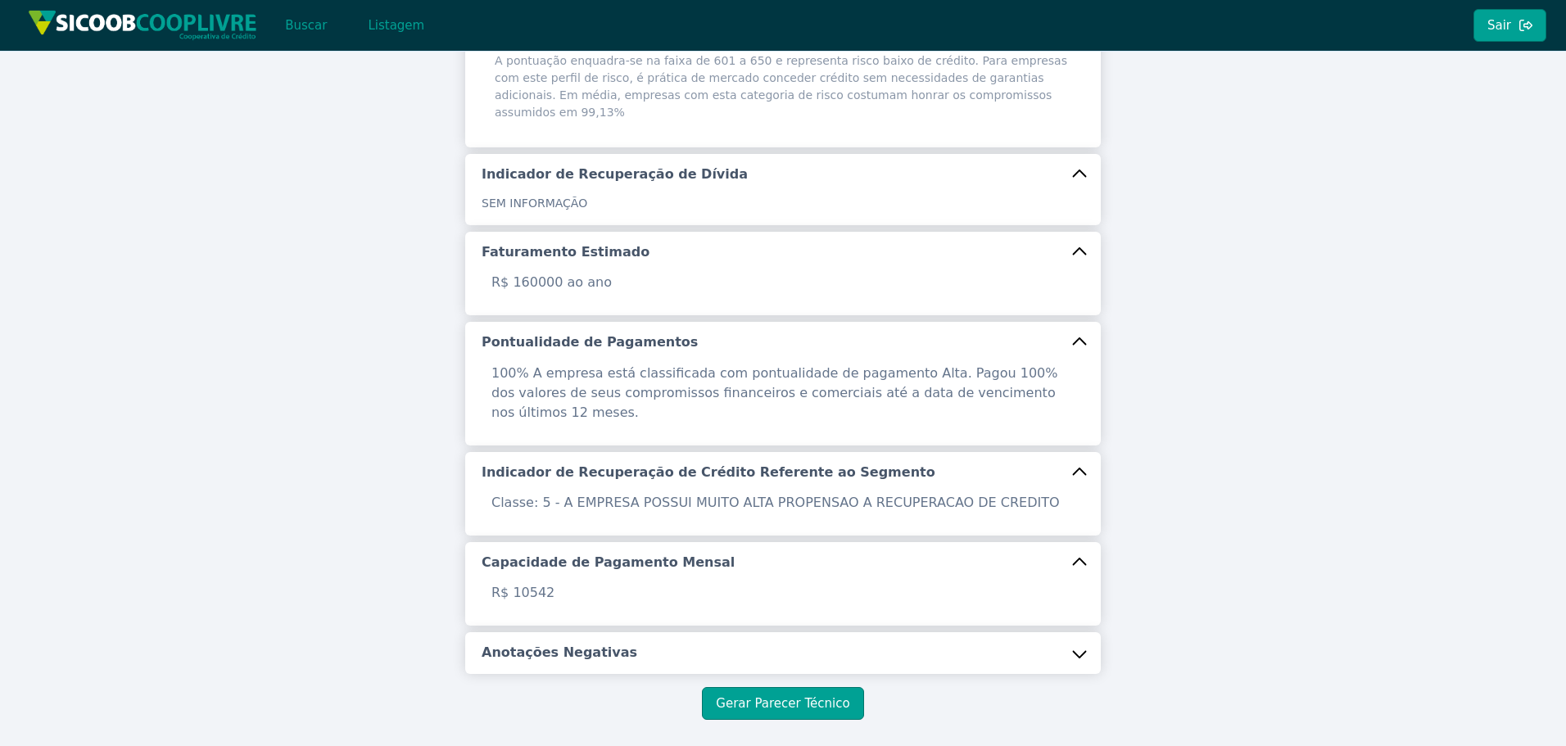
click at [608, 632] on button "Anotações Negativas" at bounding box center [783, 652] width 636 height 41
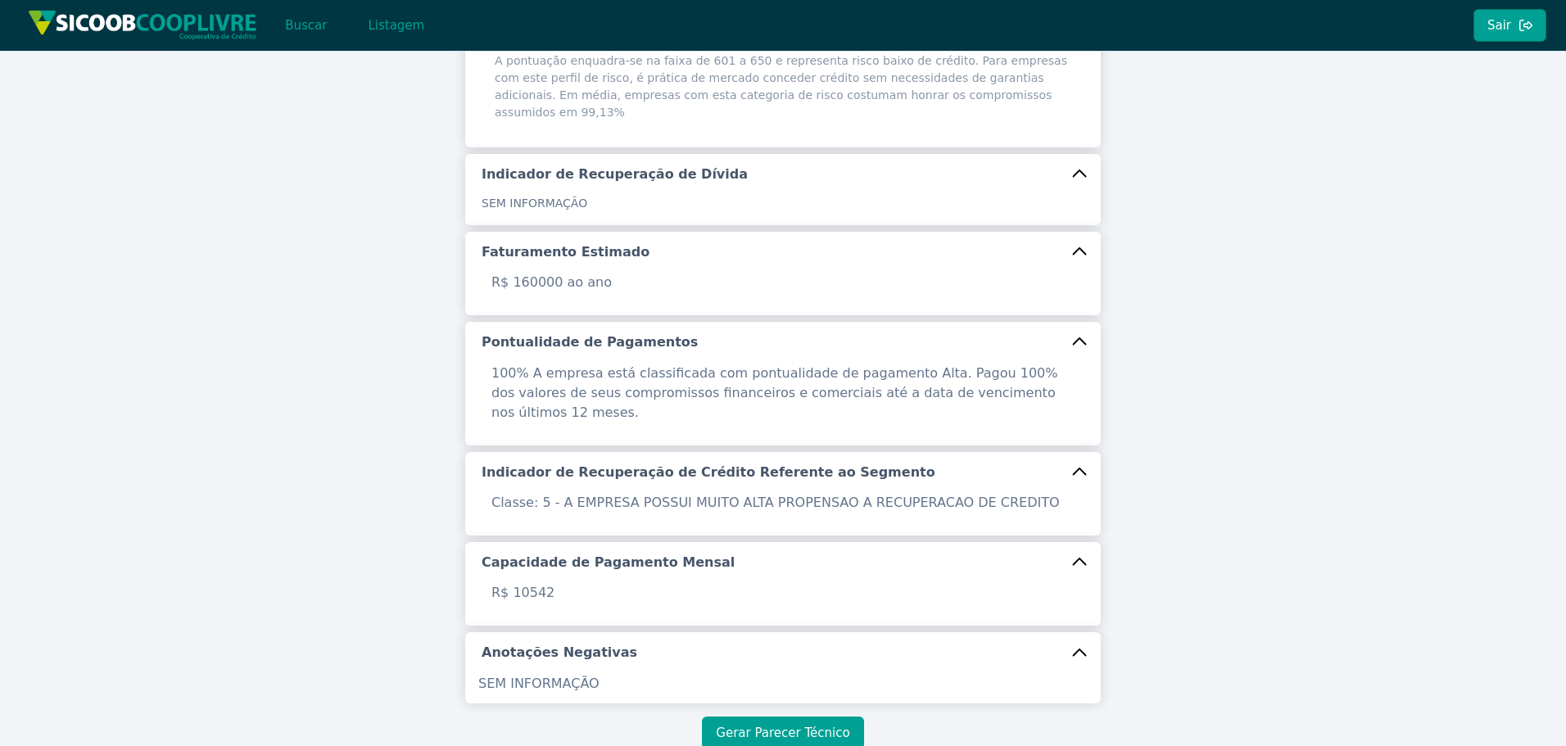
click at [763, 717] on button "Gerar Parecer Técnico" at bounding box center [782, 733] width 161 height 33
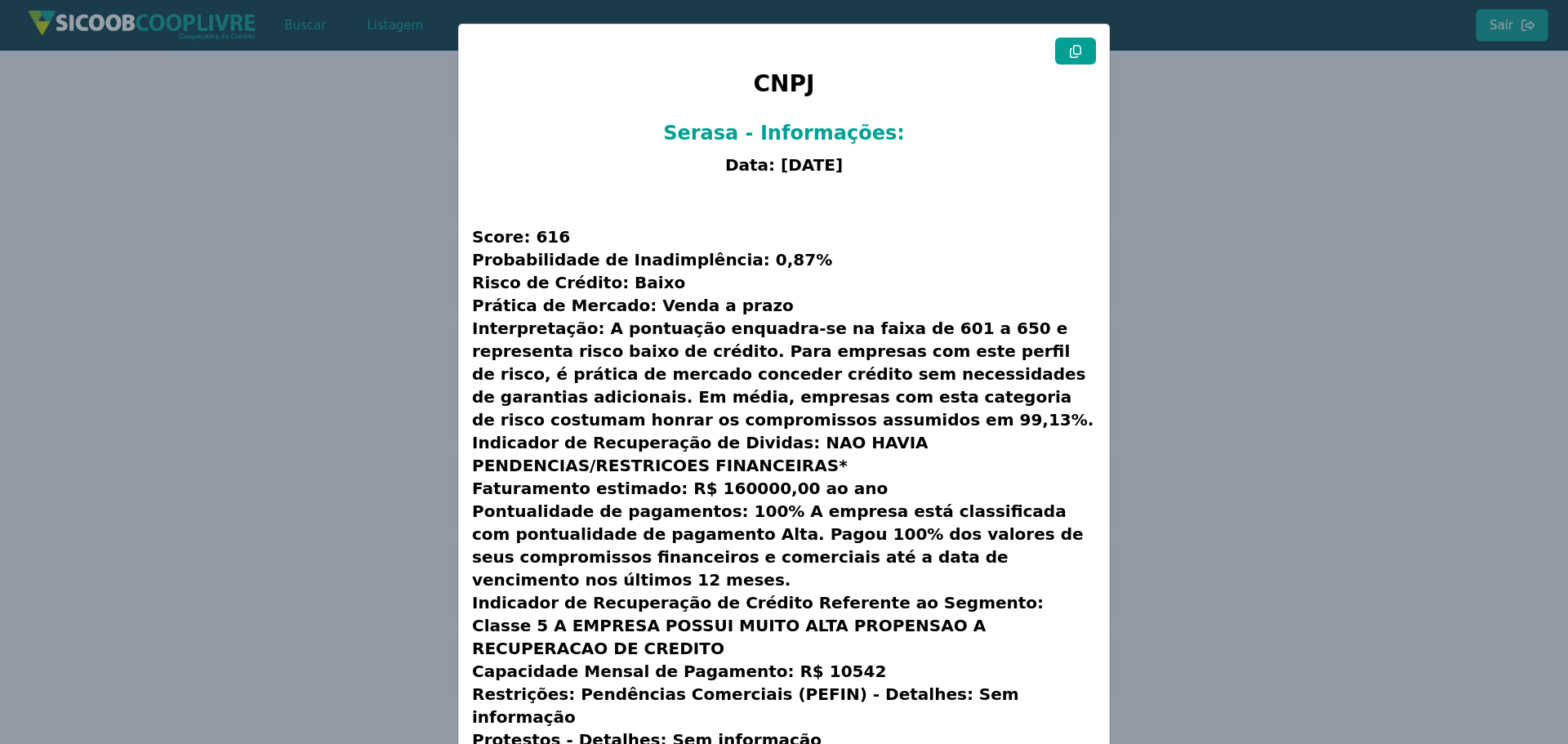
click at [1061, 51] on button at bounding box center [1075, 51] width 41 height 27
